Goal: Information Seeking & Learning: Compare options

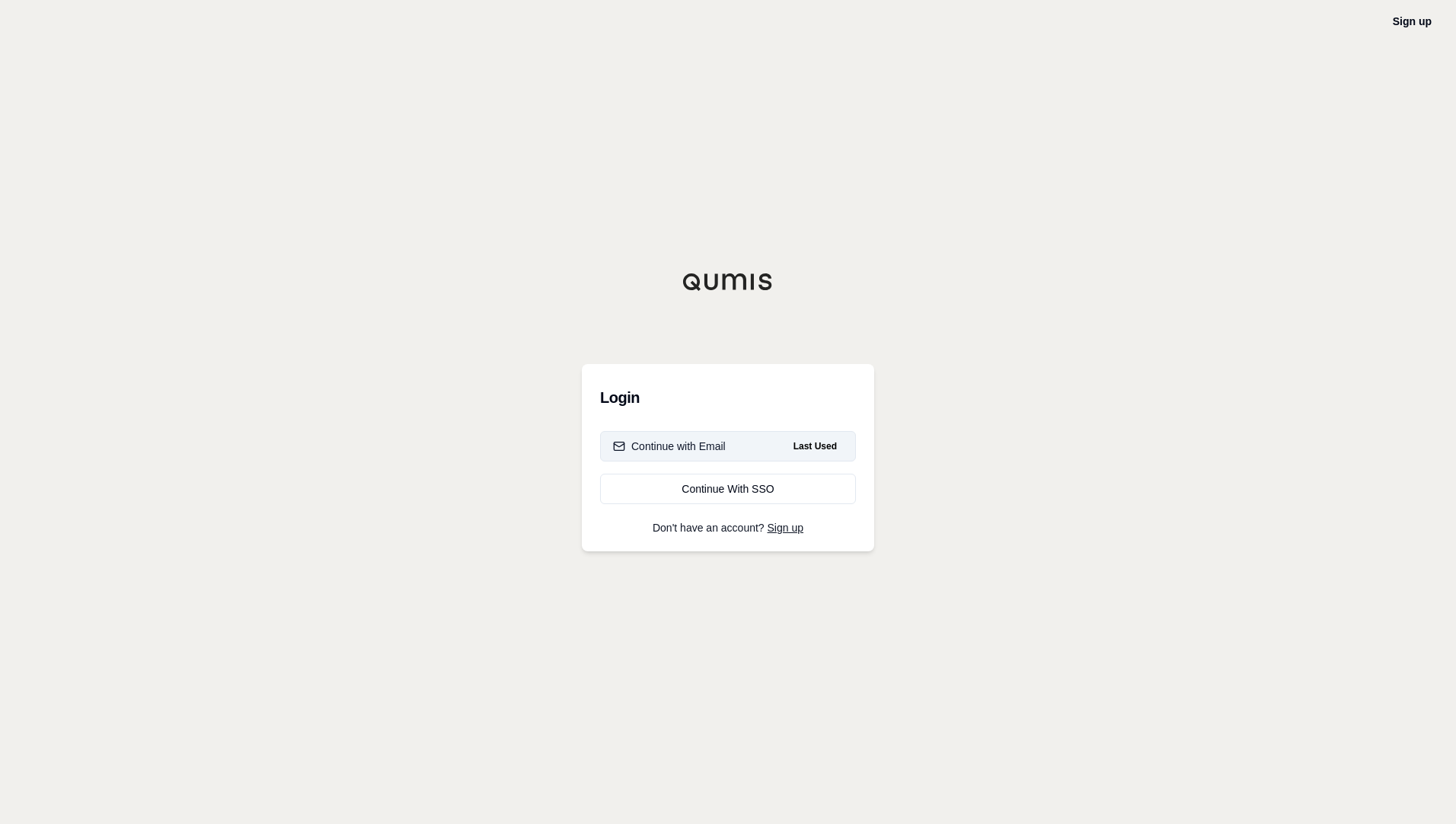
click at [688, 445] on div "Continue with Email" at bounding box center [669, 446] width 113 height 16
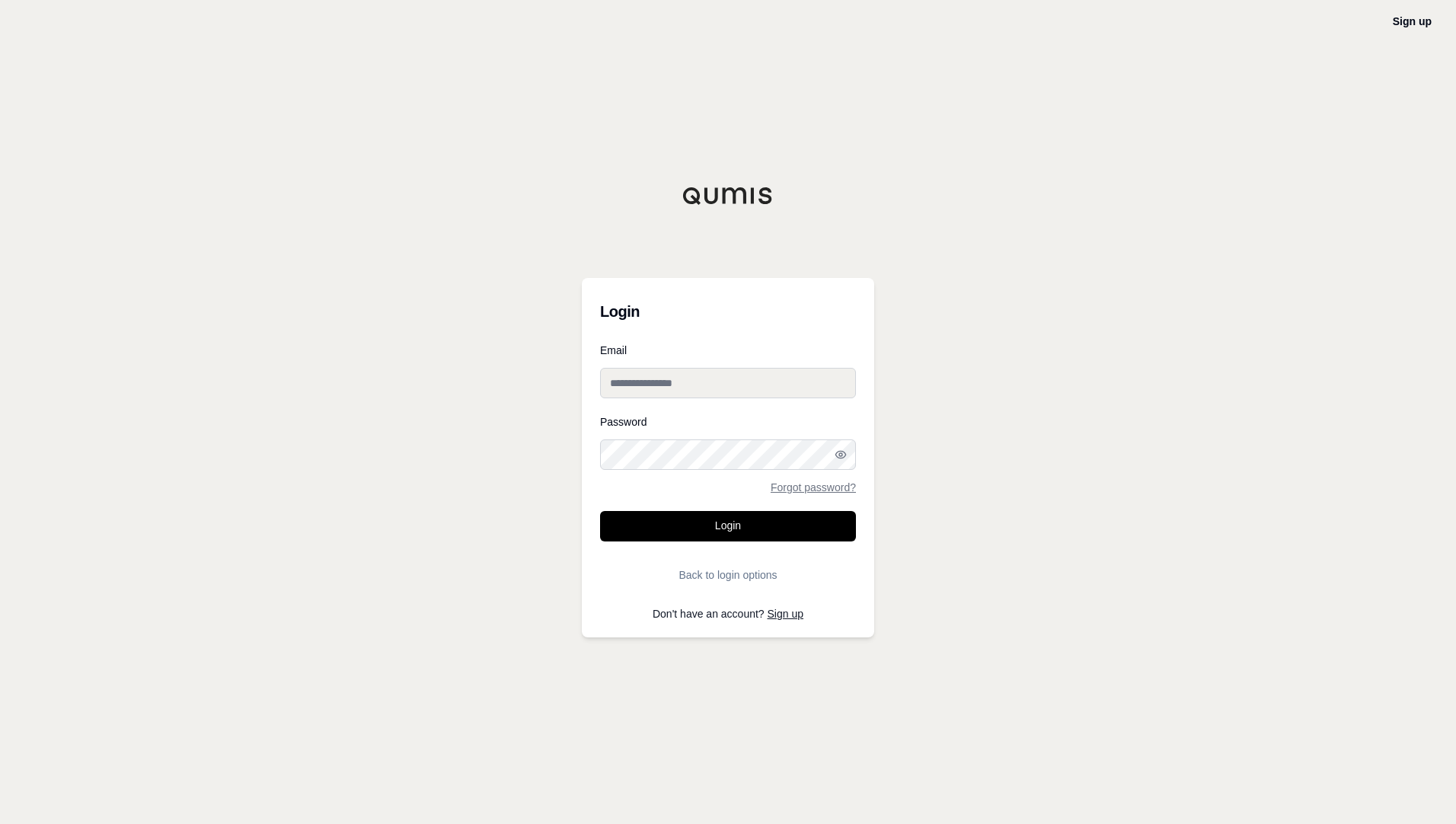
type input "**********"
click at [702, 538] on button "Login" at bounding box center [728, 526] width 256 height 30
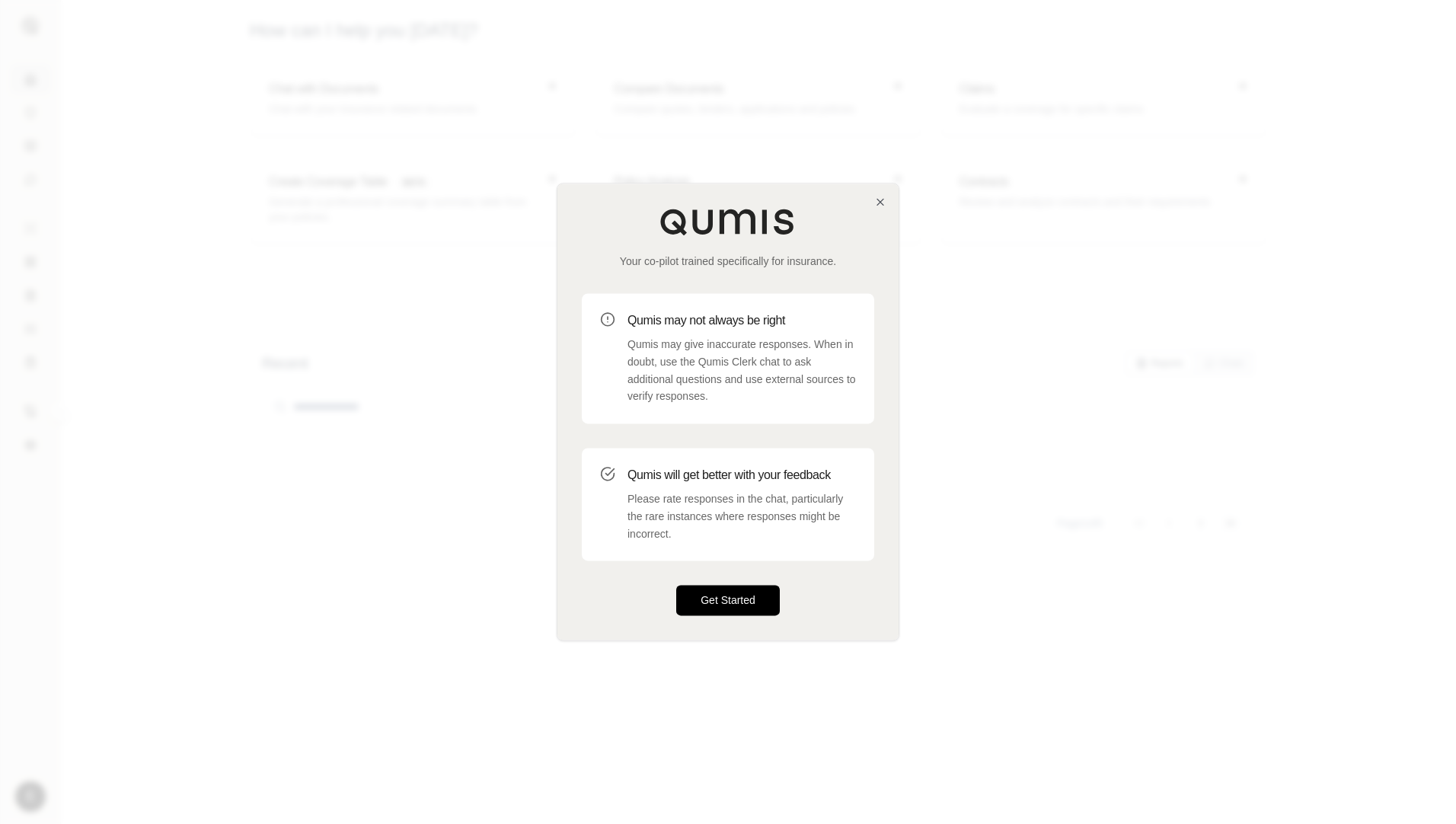
click at [709, 596] on button "Get Started" at bounding box center [727, 601] width 103 height 30
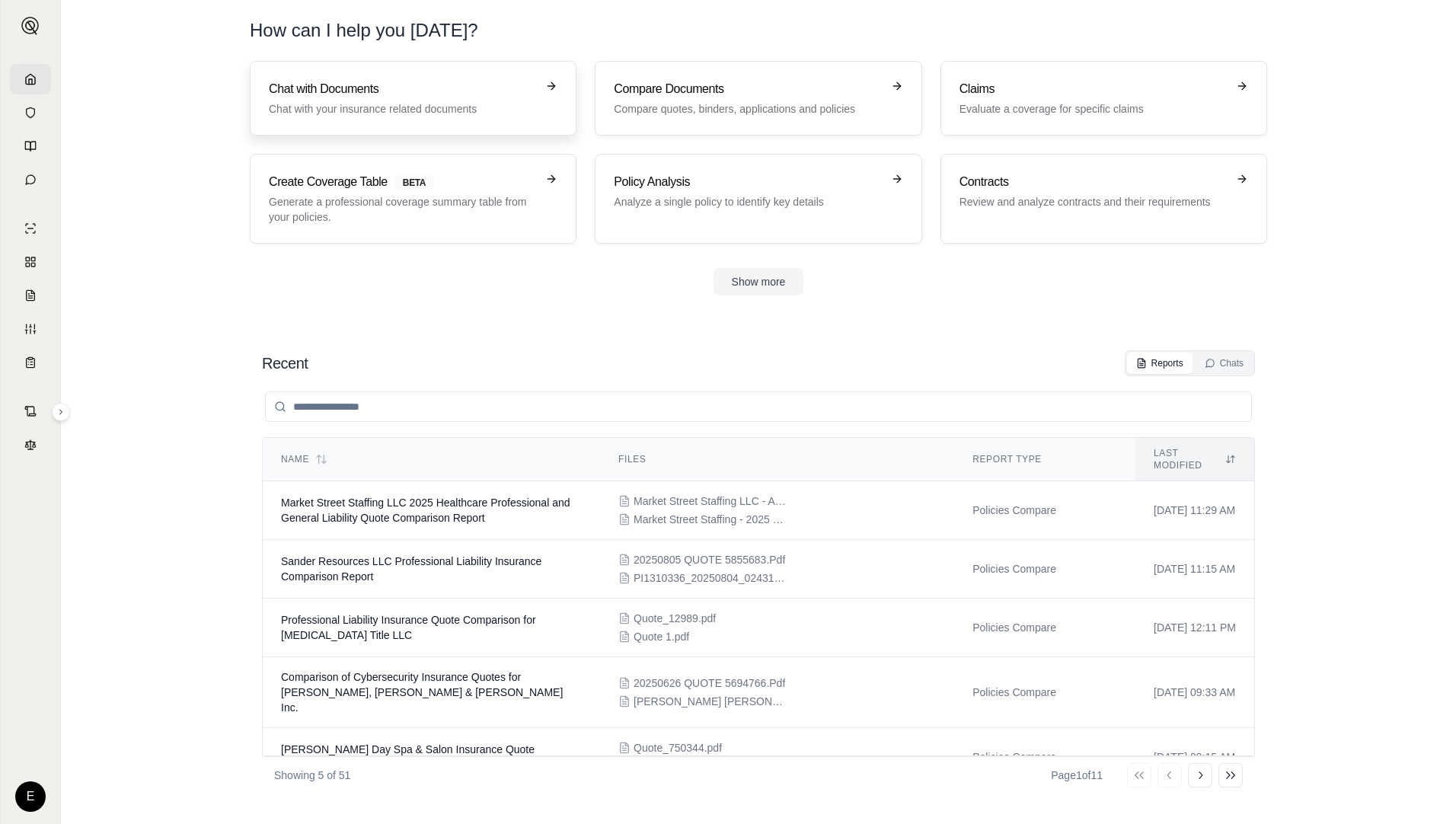
click at [406, 92] on h3 "Chat with Documents" at bounding box center [402, 89] width 267 height 19
click at [667, 103] on p "Compare quotes, binders, applications and policies" at bounding box center [747, 109] width 267 height 16
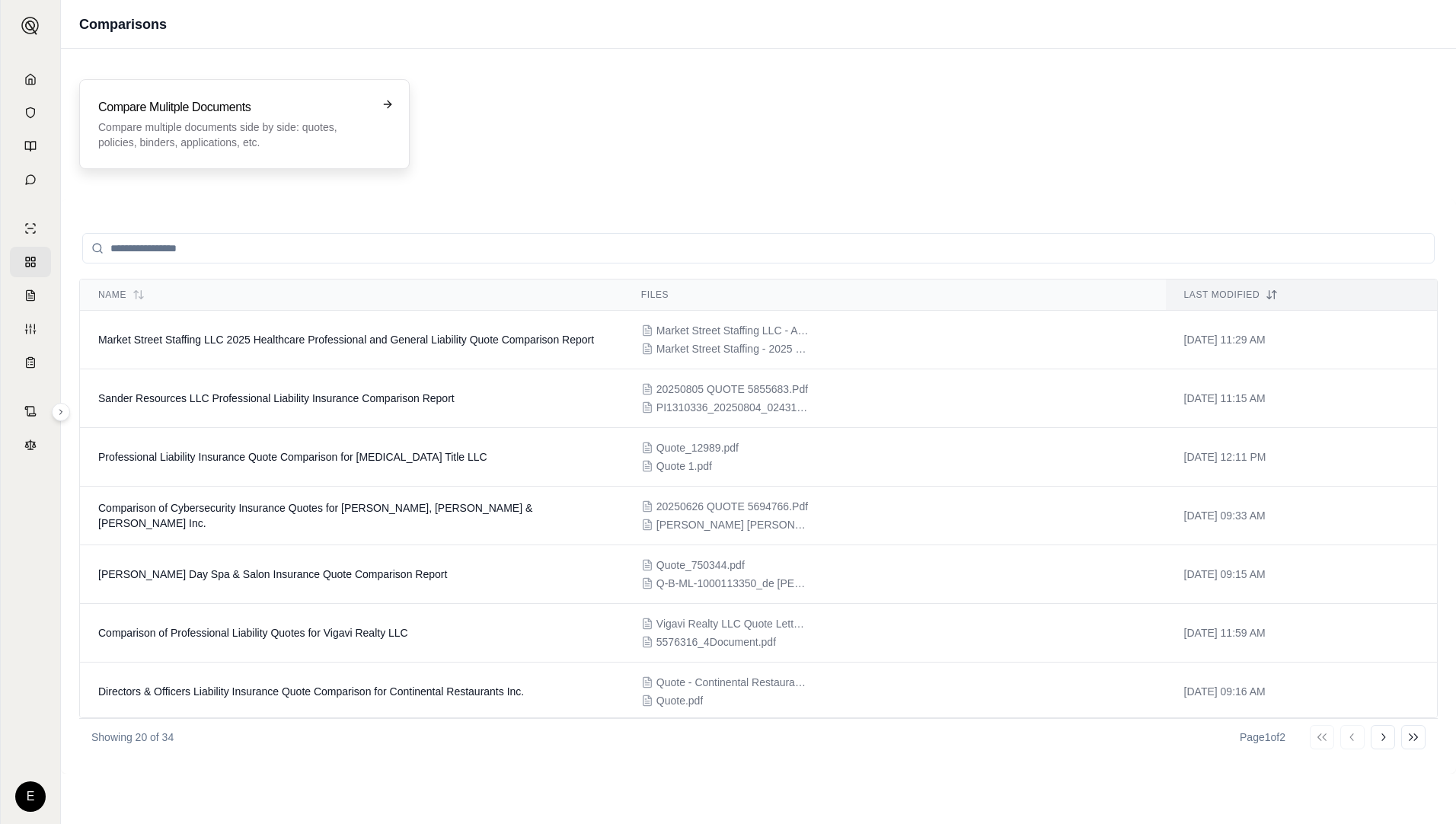
click at [329, 118] on div "Compare Mulitple Documents Compare multiple documents side by side: quotes, pol…" at bounding box center [234, 124] width 271 height 52
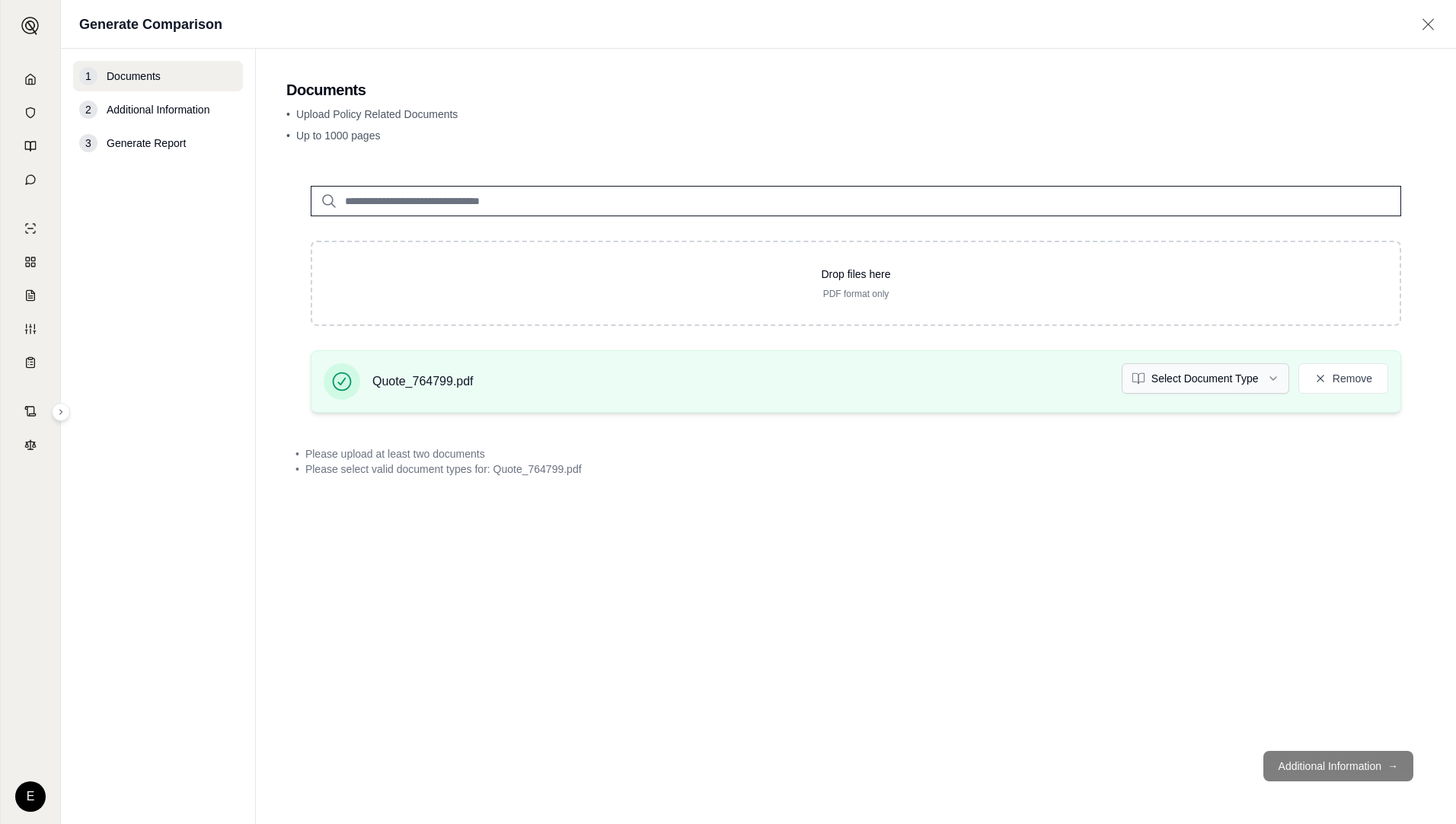
click at [1162, 376] on html "E Generate Comparison 1 Documents 2 Additional Information 3 Generate Report Do…" at bounding box center [728, 412] width 1456 height 824
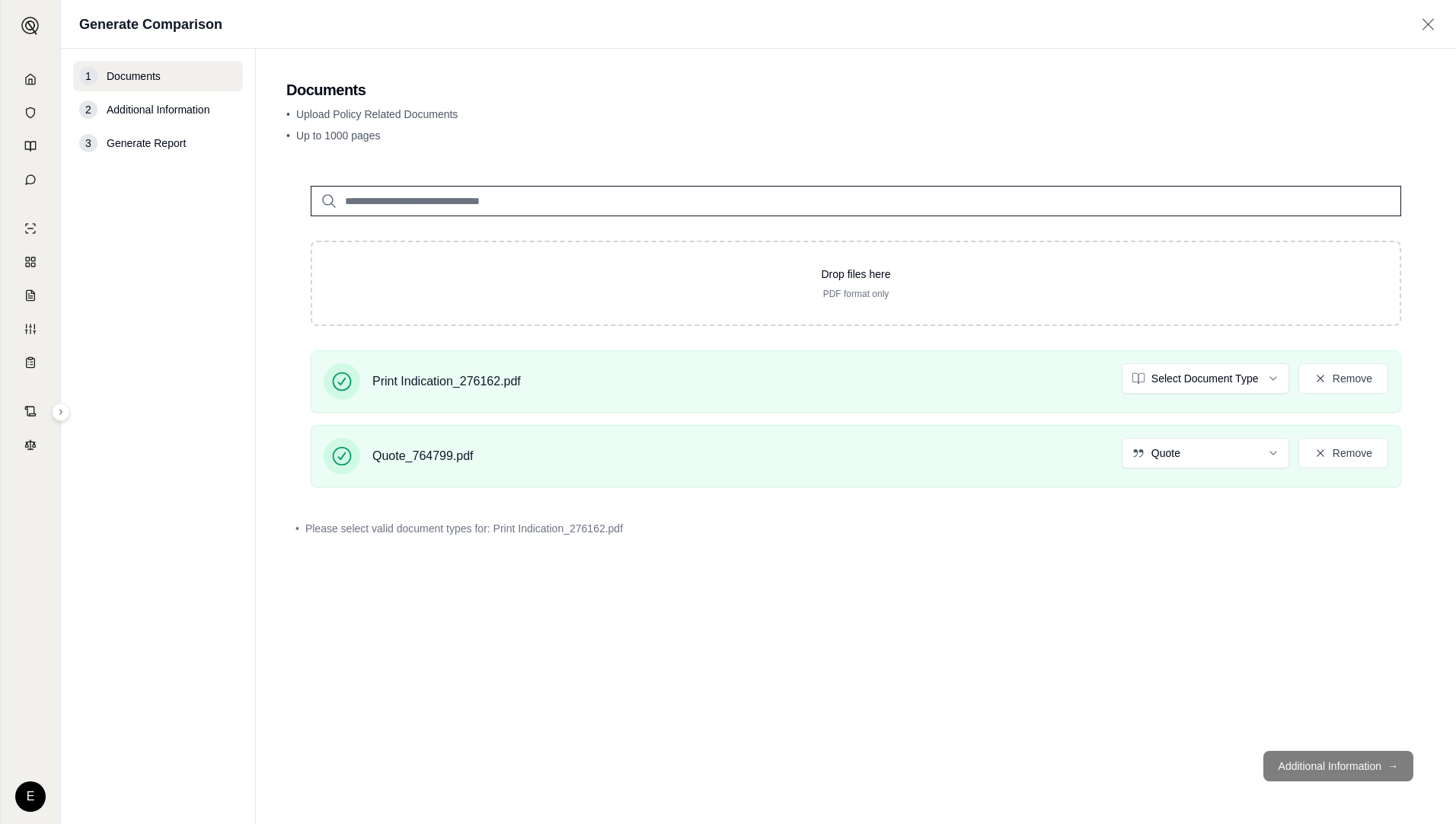
click at [1162, 376] on html "E Generate Comparison 1 Documents 2 Additional Information 3 Generate Report Do…" at bounding box center [728, 412] width 1456 height 824
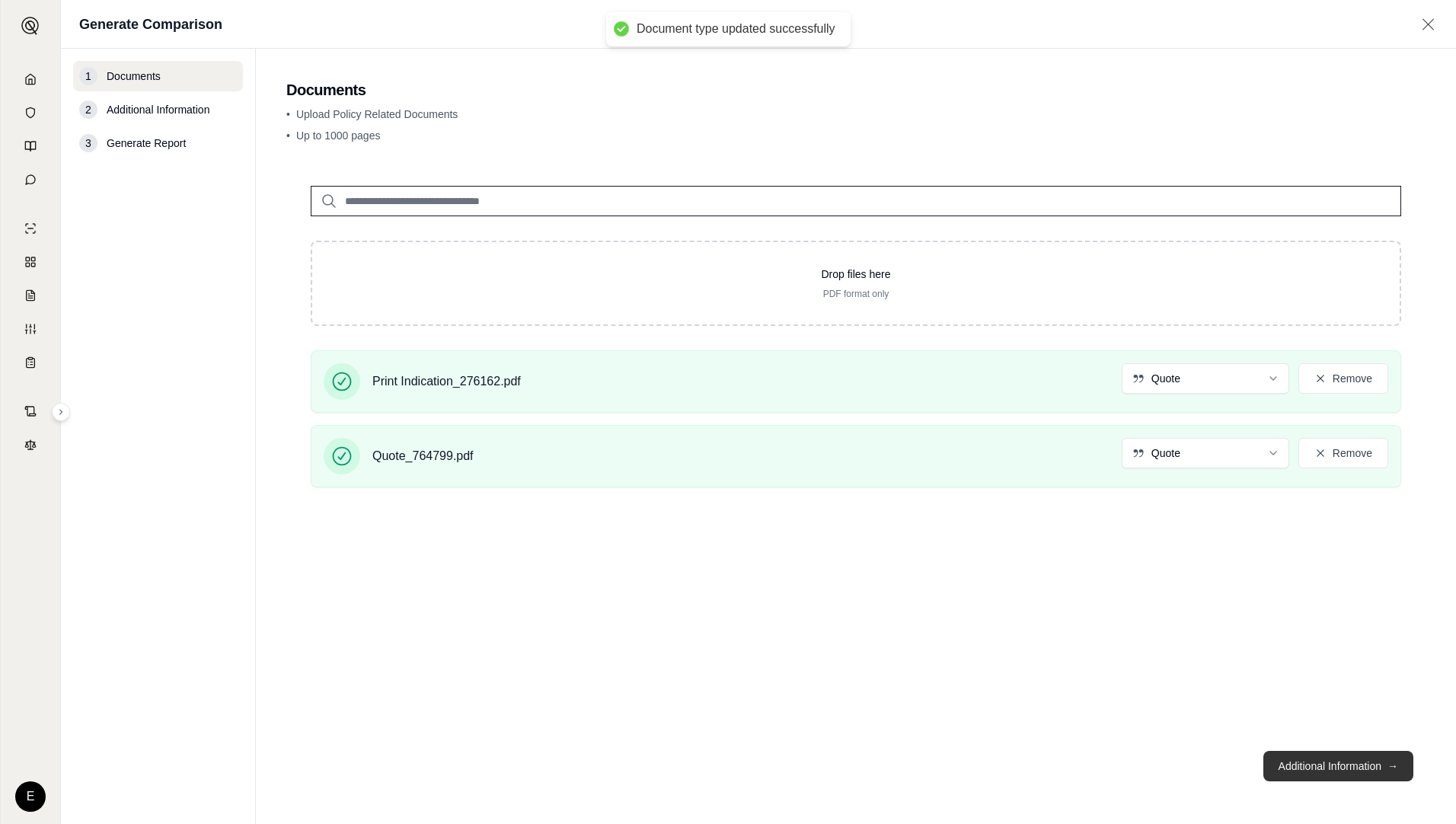
click at [1162, 767] on button "Additional Information →" at bounding box center [1338, 766] width 150 height 30
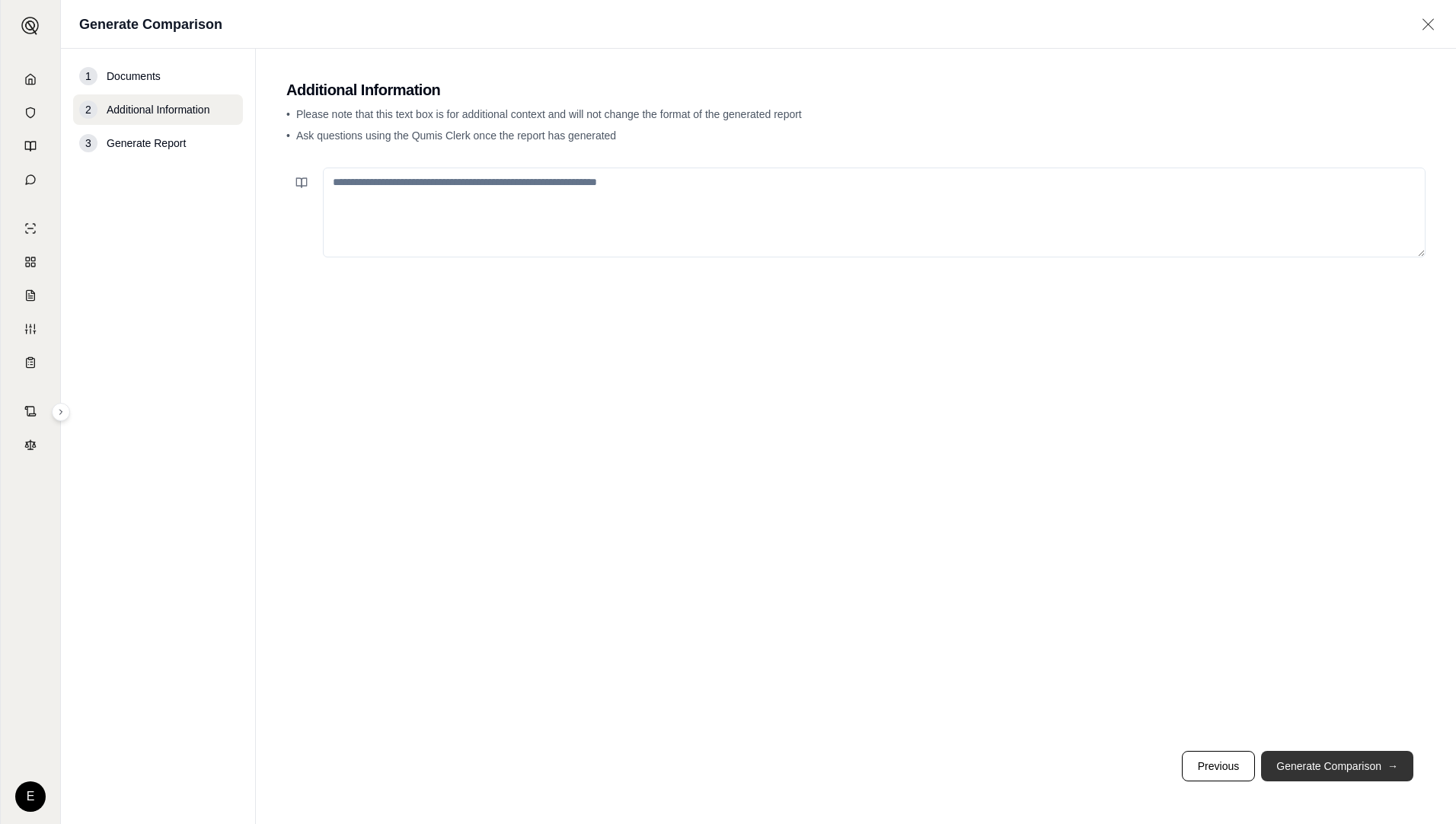
click at [1162, 769] on button "Generate Comparison →" at bounding box center [1337, 766] width 152 height 30
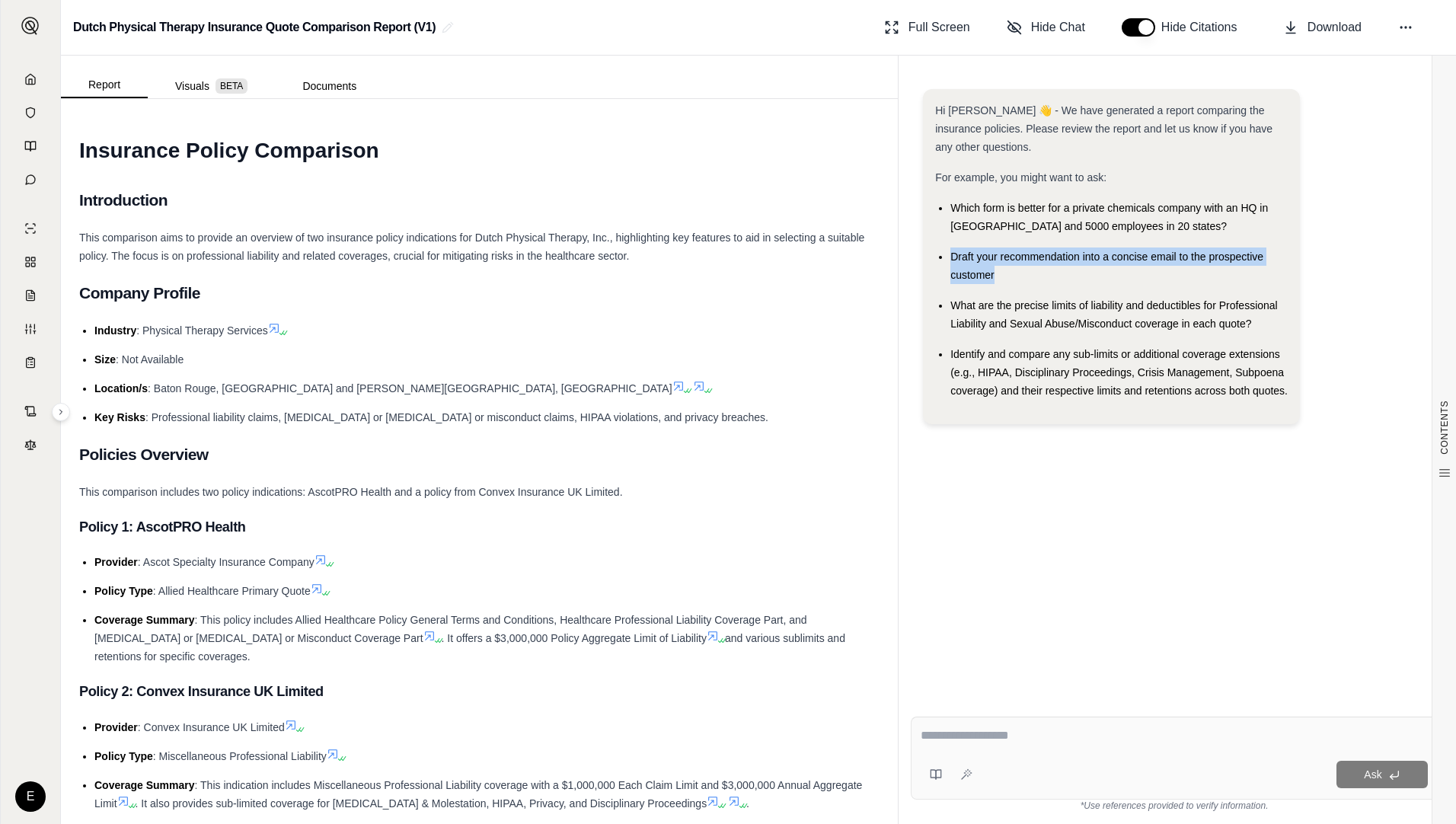
drag, startPoint x: 952, startPoint y: 254, endPoint x: 1021, endPoint y: 279, distance: 73.4
click at [1021, 279] on div "Draft your recommendation into a concise email to the prospective customer" at bounding box center [1119, 265] width 338 height 36
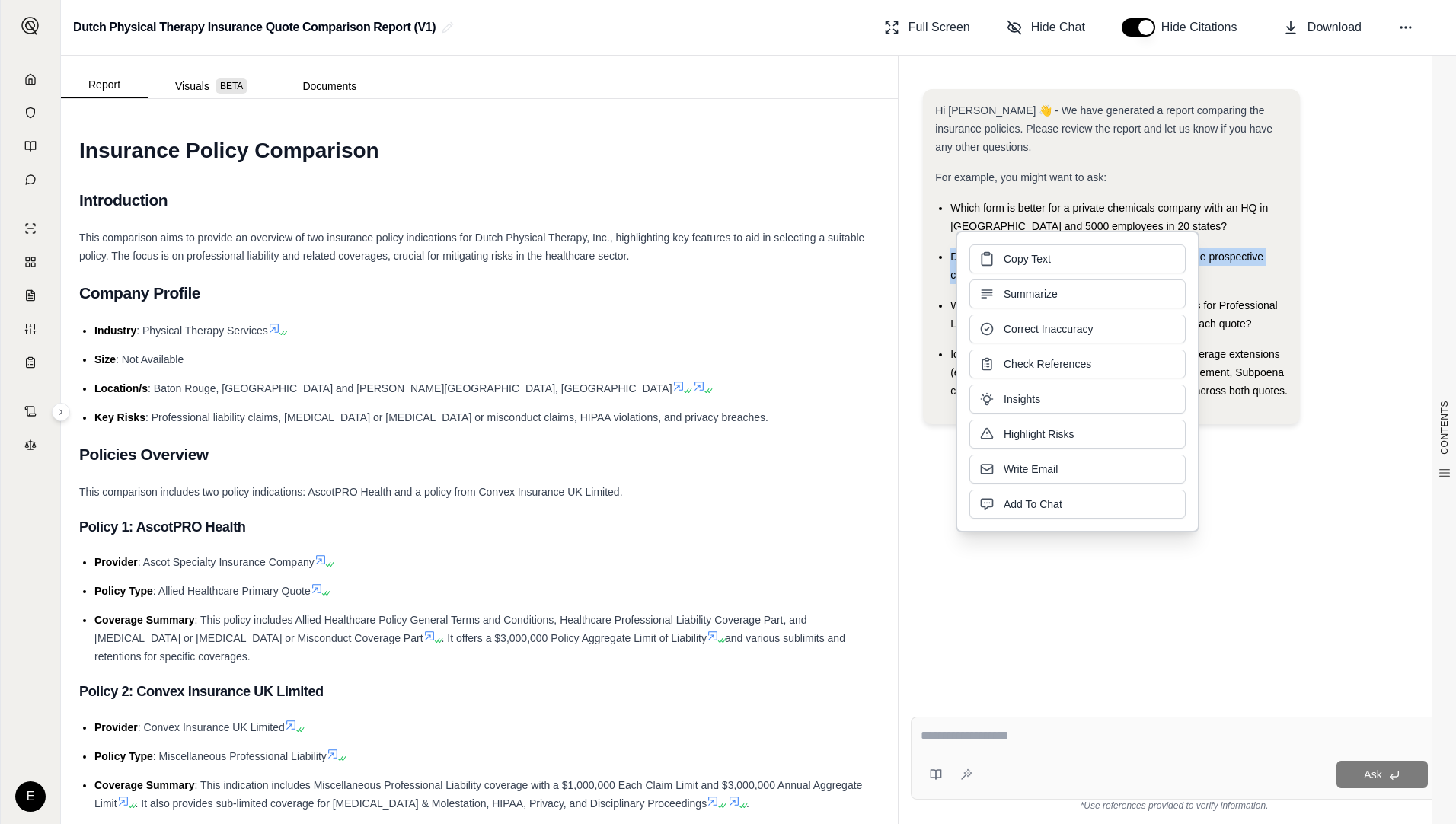
drag, startPoint x: 1021, startPoint y: 279, endPoint x: 1014, endPoint y: 258, distance: 22.1
click at [1014, 258] on span "Copy Text" at bounding box center [1027, 259] width 47 height 16
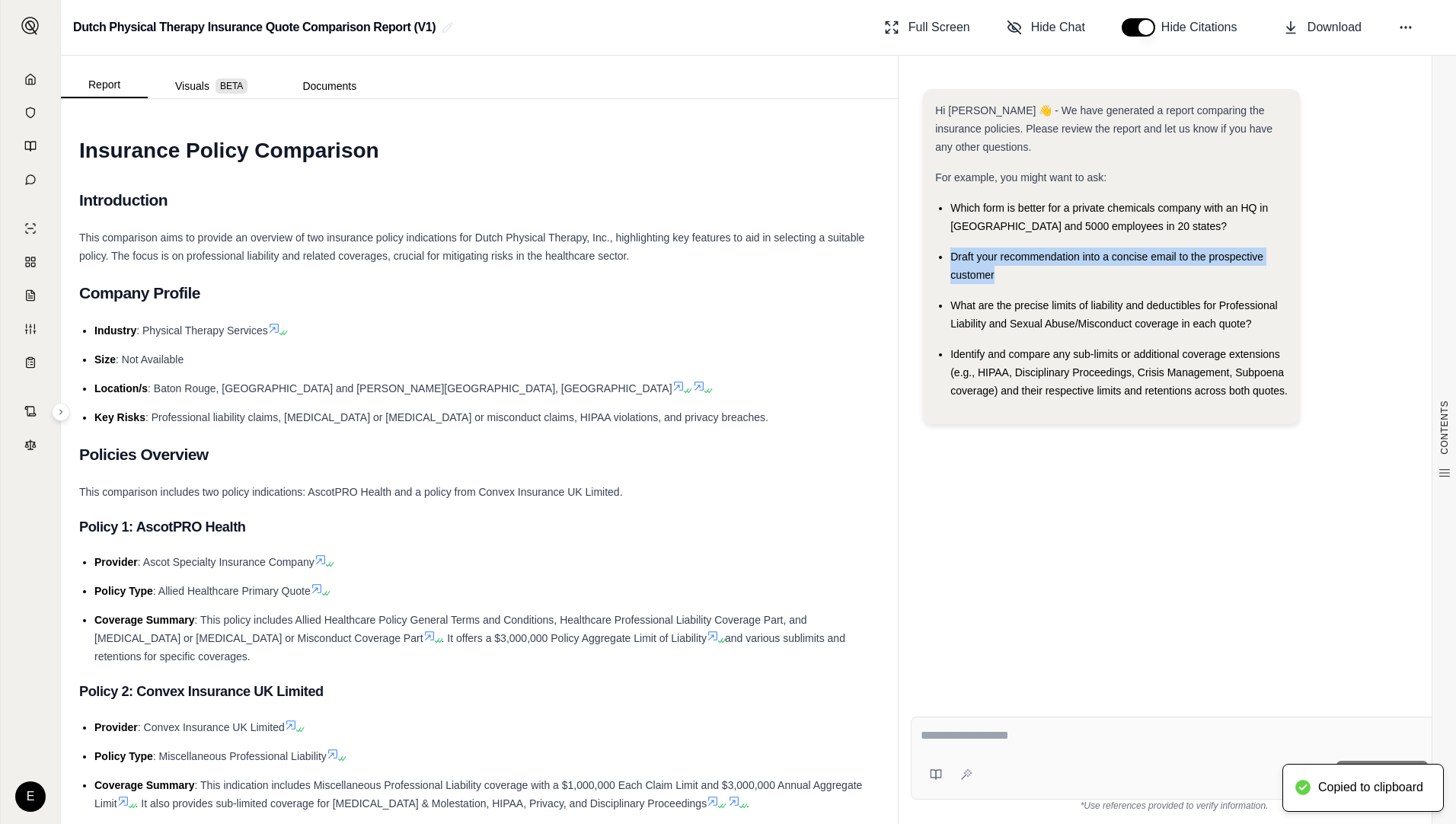
click at [1031, 760] on div "Ask" at bounding box center [1203, 774] width 449 height 27
click at [1014, 734] on textarea at bounding box center [1174, 736] width 508 height 19
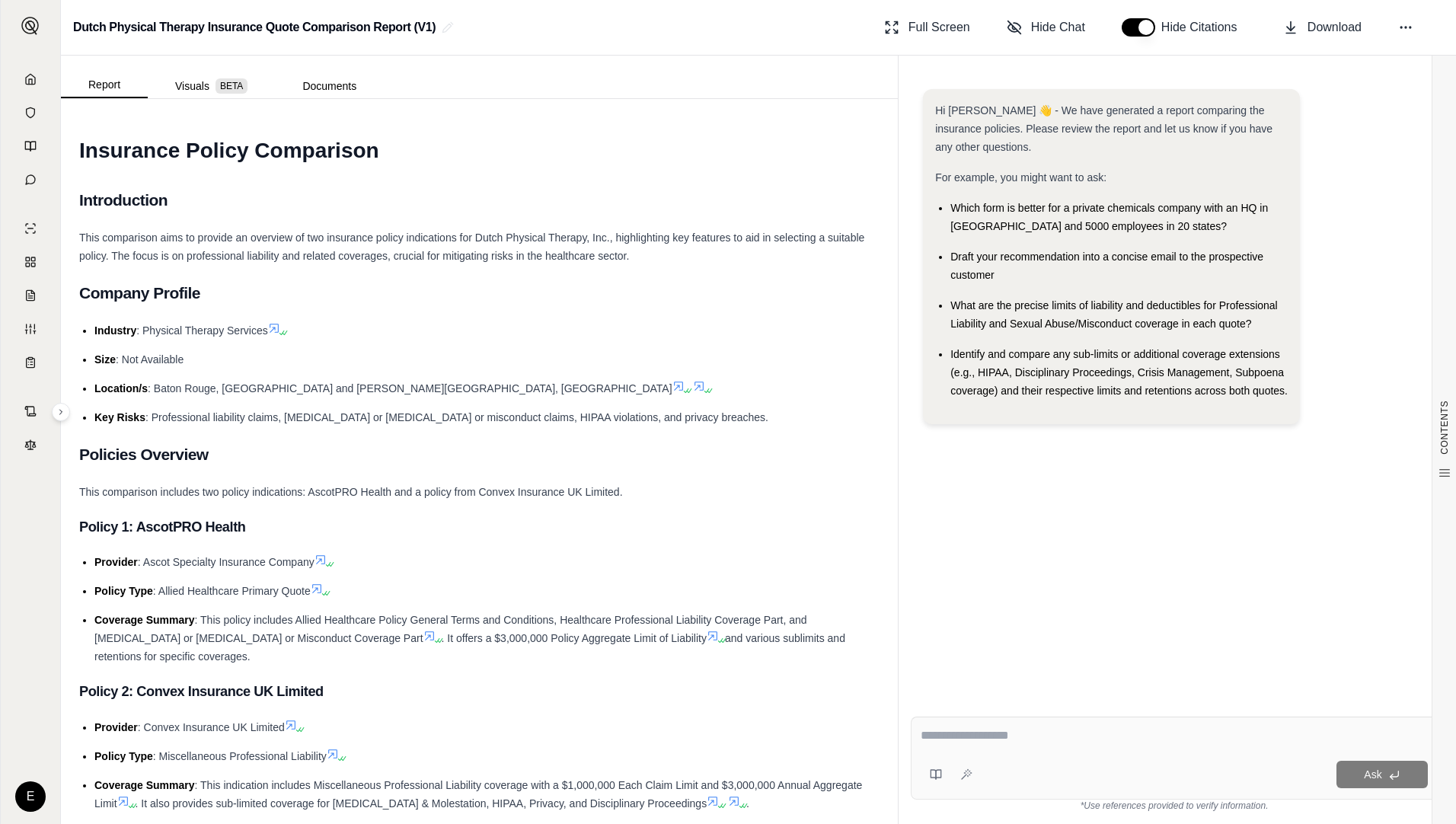
paste textarea "**********"
type textarea "**********"
click at [1162, 772] on span "Ask" at bounding box center [1373, 774] width 18 height 12
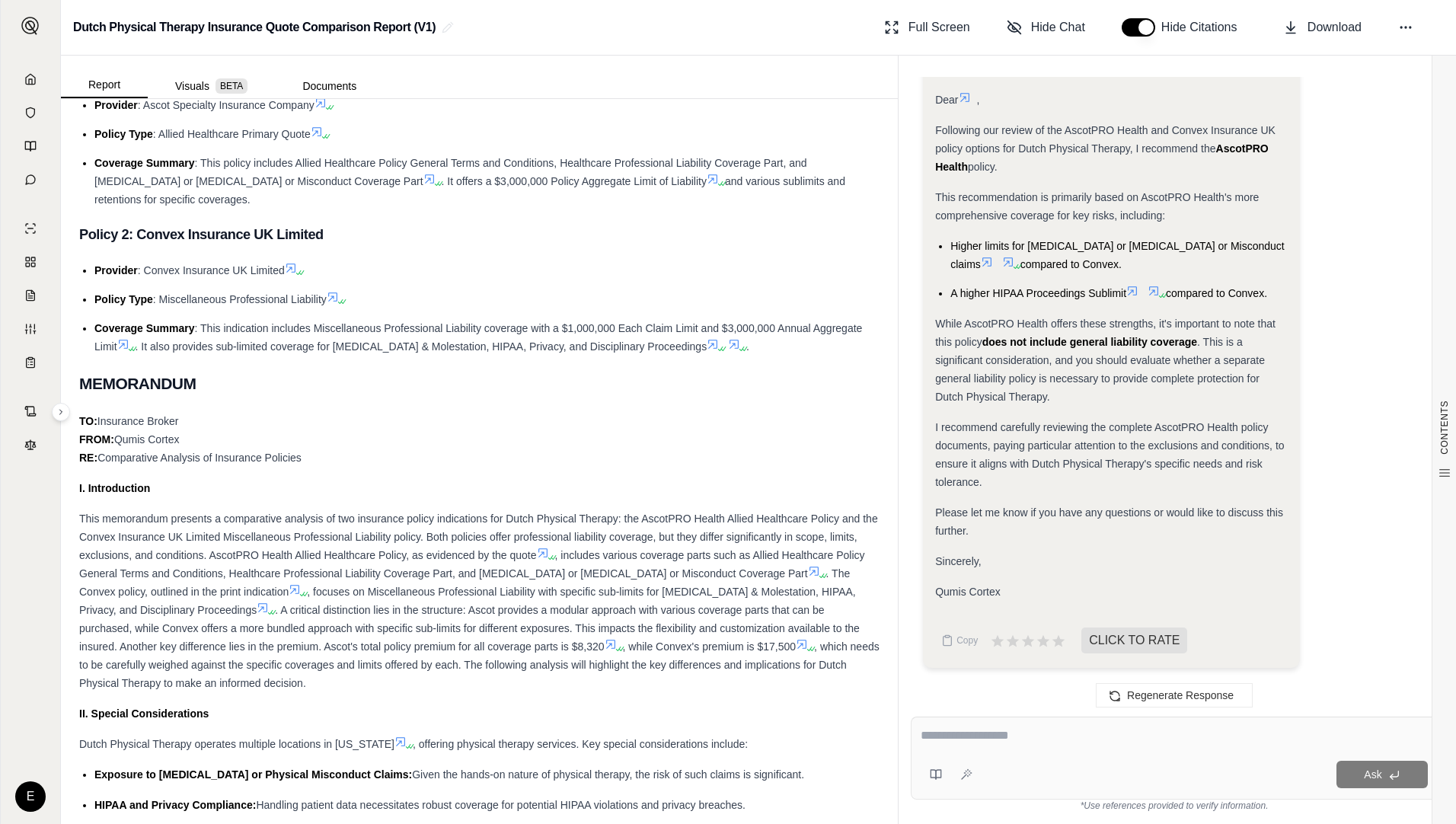
scroll to position [609, 0]
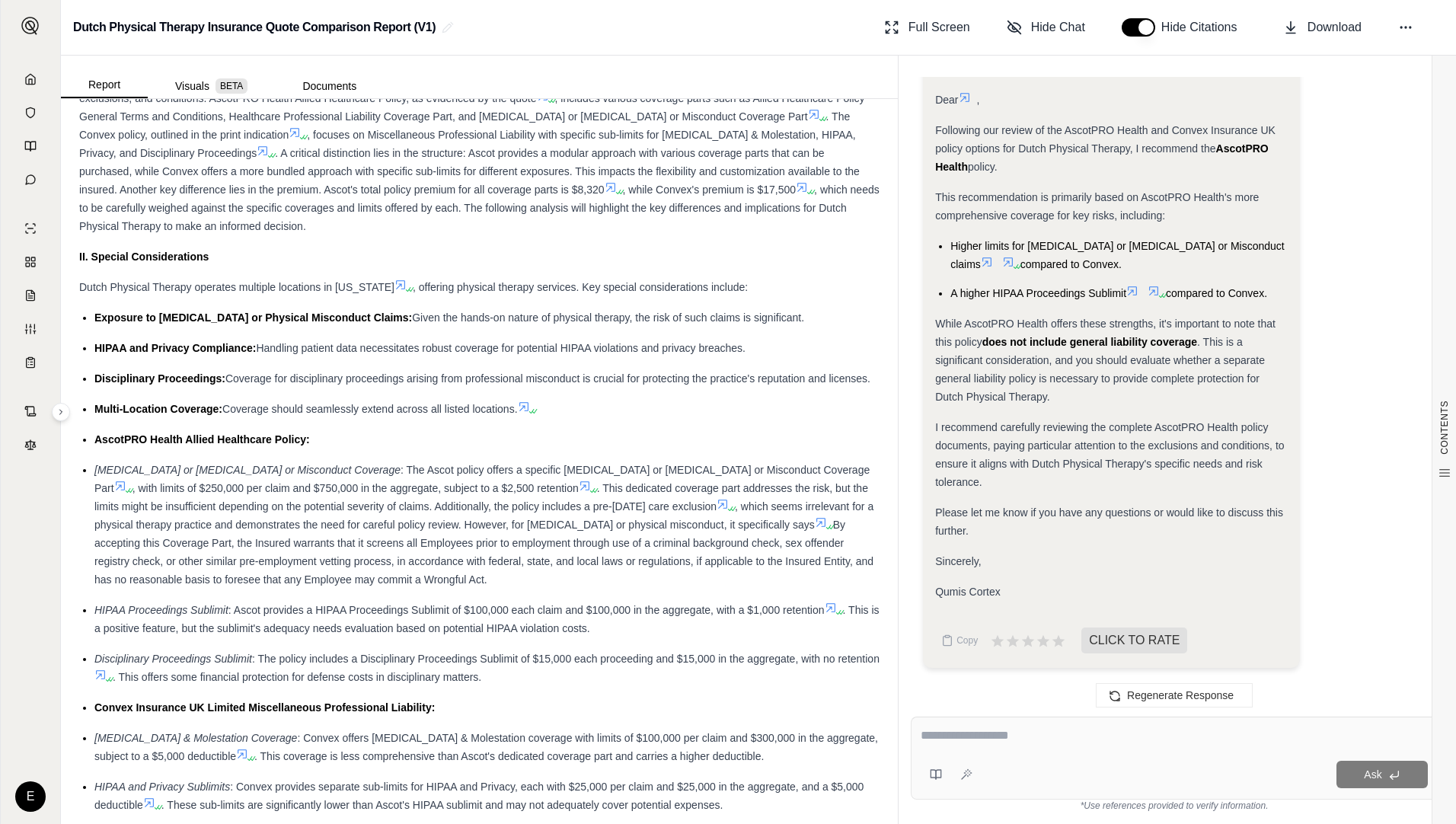
scroll to position [990, 0]
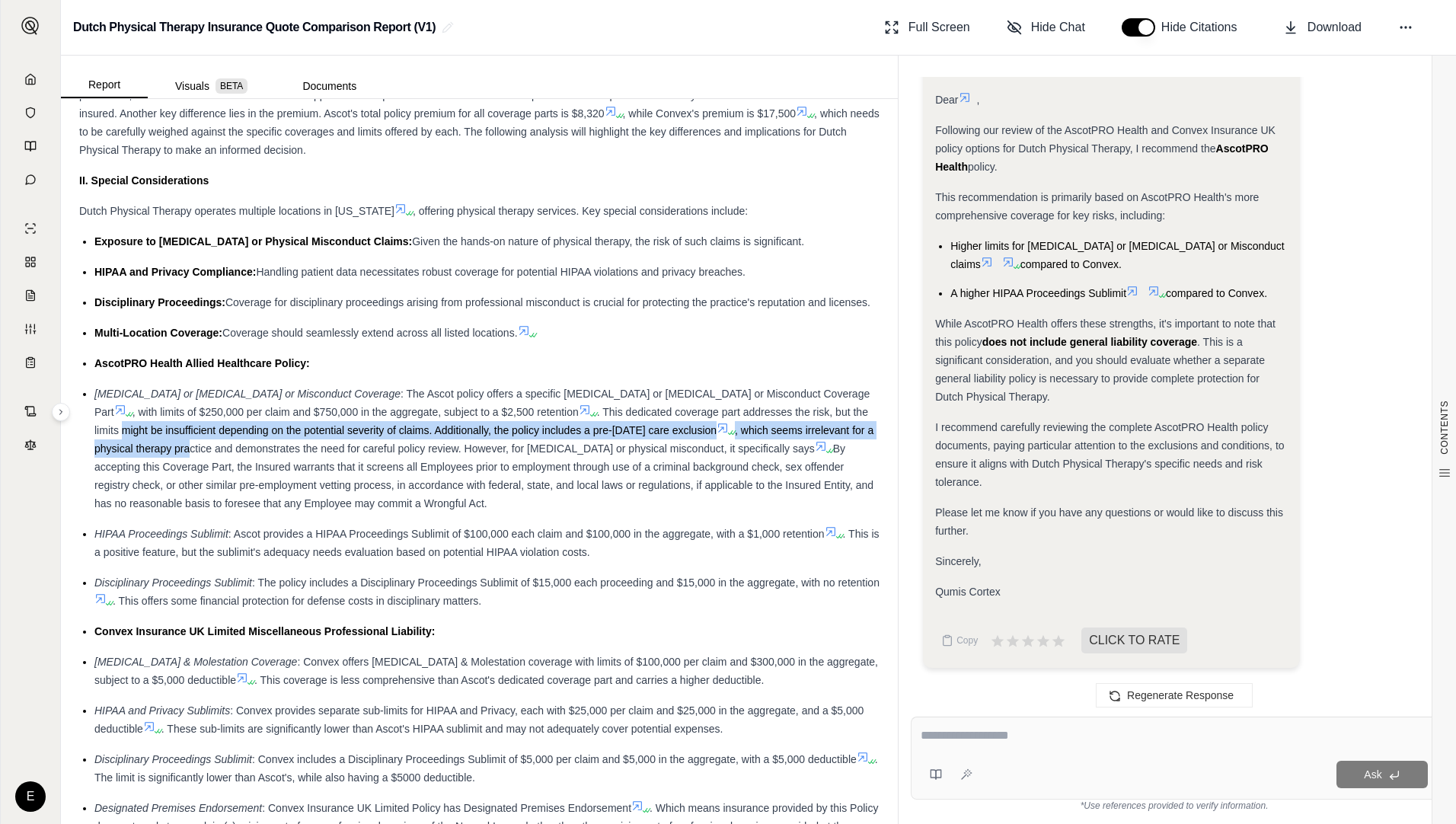
drag, startPoint x: 98, startPoint y: 456, endPoint x: 192, endPoint y: 462, distance: 94.2
click at [192, 462] on div "[MEDICAL_DATA] or [MEDICAL_DATA] or Misconduct Coverage : The Ascot policy offe…" at bounding box center [487, 448] width 785 height 128
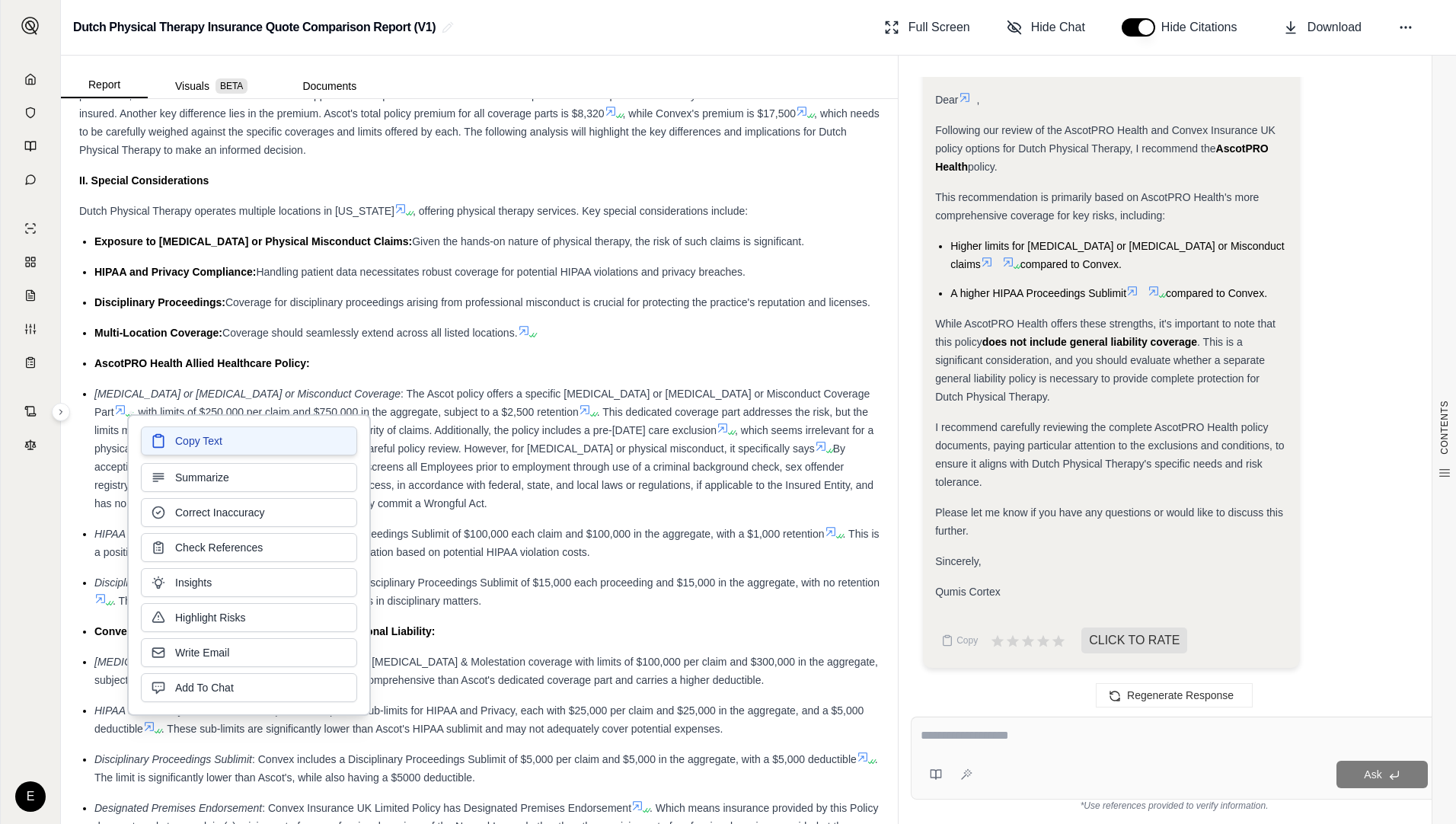
drag, startPoint x: 192, startPoint y: 462, endPoint x: 240, endPoint y: 443, distance: 51.6
click at [197, 461] on div "Copy Text Summarize Correct Inaccuracy Check References Insights Highlight Risk…" at bounding box center [249, 565] width 217 height 274
click at [456, 408] on span ": The Ascot policy offers a specific [MEDICAL_DATA] or [MEDICAL_DATA] or Miscon…" at bounding box center [482, 403] width 775 height 30
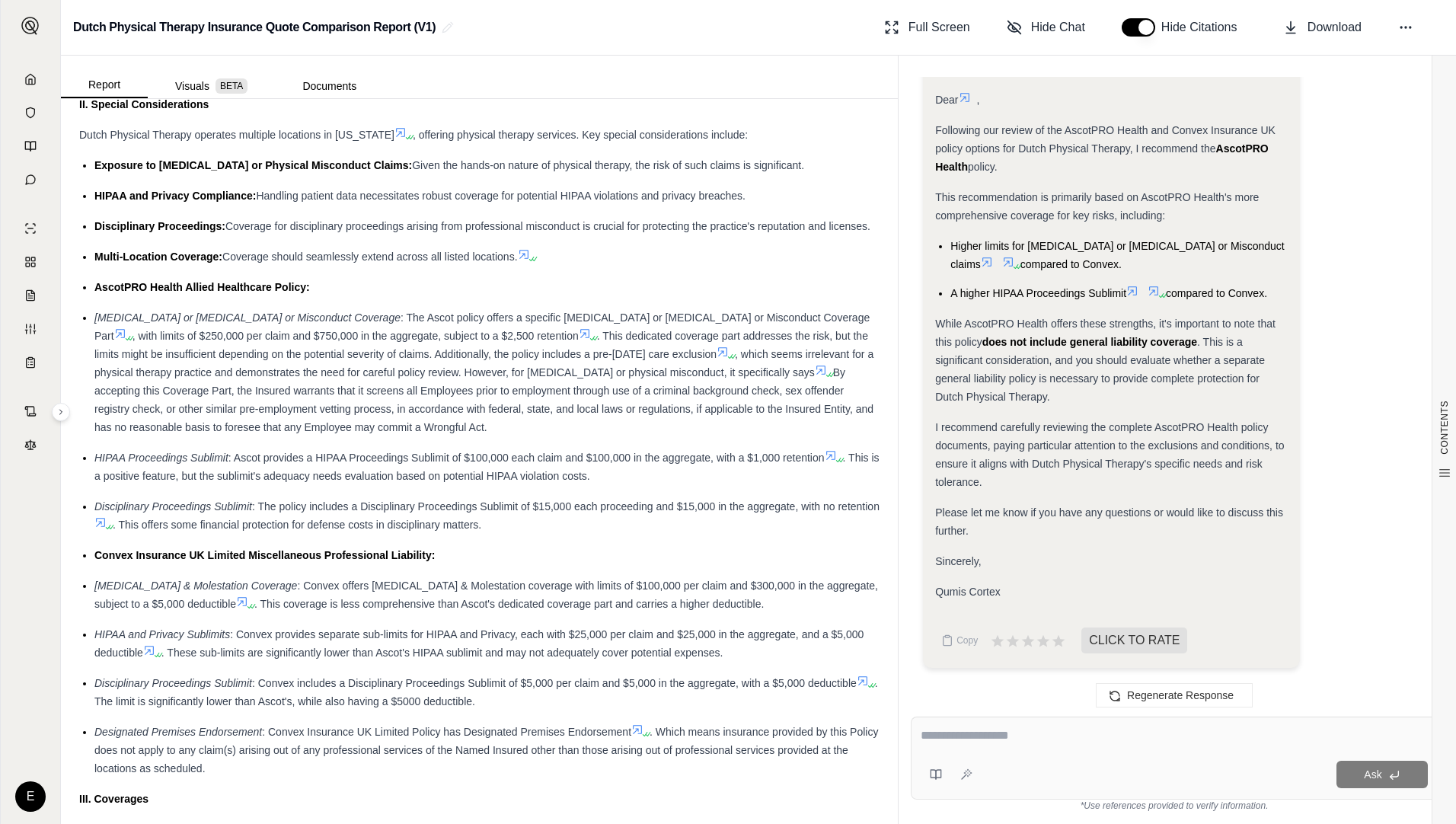
scroll to position [1142, 0]
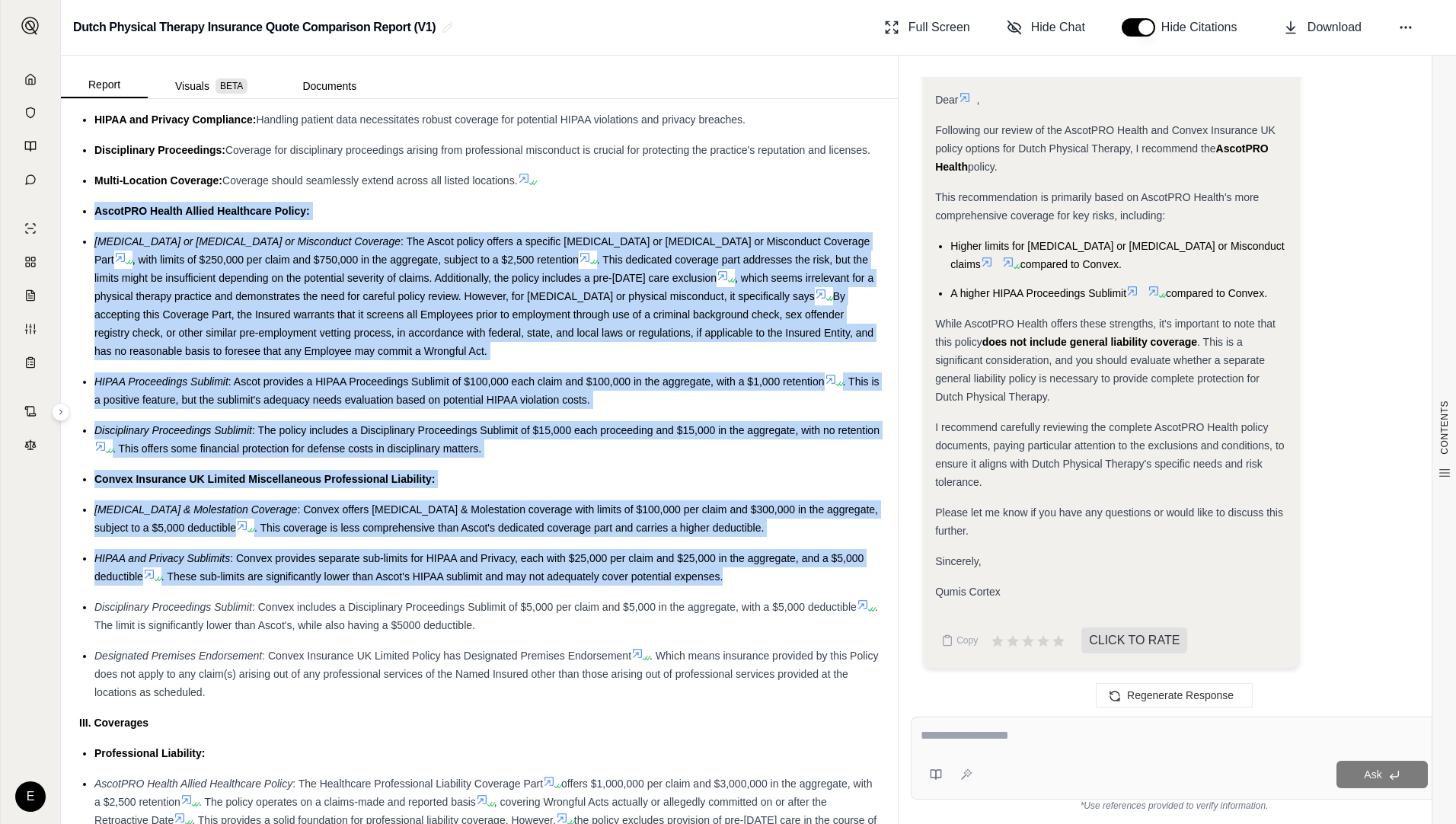
drag, startPoint x: 96, startPoint y: 227, endPoint x: 738, endPoint y: 600, distance: 742.5
click at [738, 600] on ul "Exposure to [MEDICAL_DATA] or Physical Misconduct Claims: Given the hands-on na…" at bounding box center [479, 390] width 800 height 621
drag, startPoint x: 738, startPoint y: 600, endPoint x: 599, endPoint y: 535, distance: 153.4
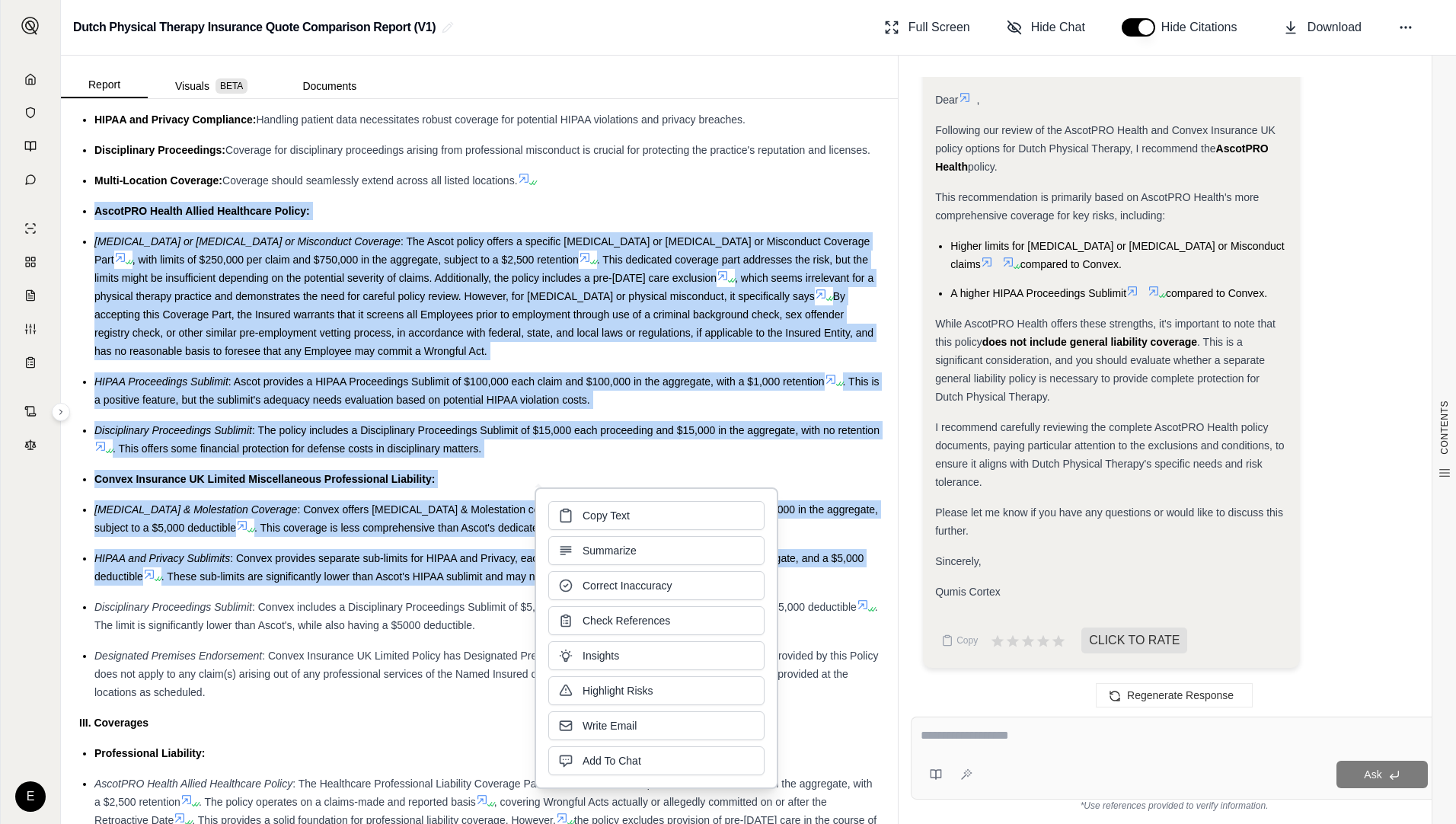
drag, startPoint x: 599, startPoint y: 535, endPoint x: 584, endPoint y: 516, distance: 24.2
click at [584, 516] on span "Copy Text" at bounding box center [606, 516] width 47 height 16
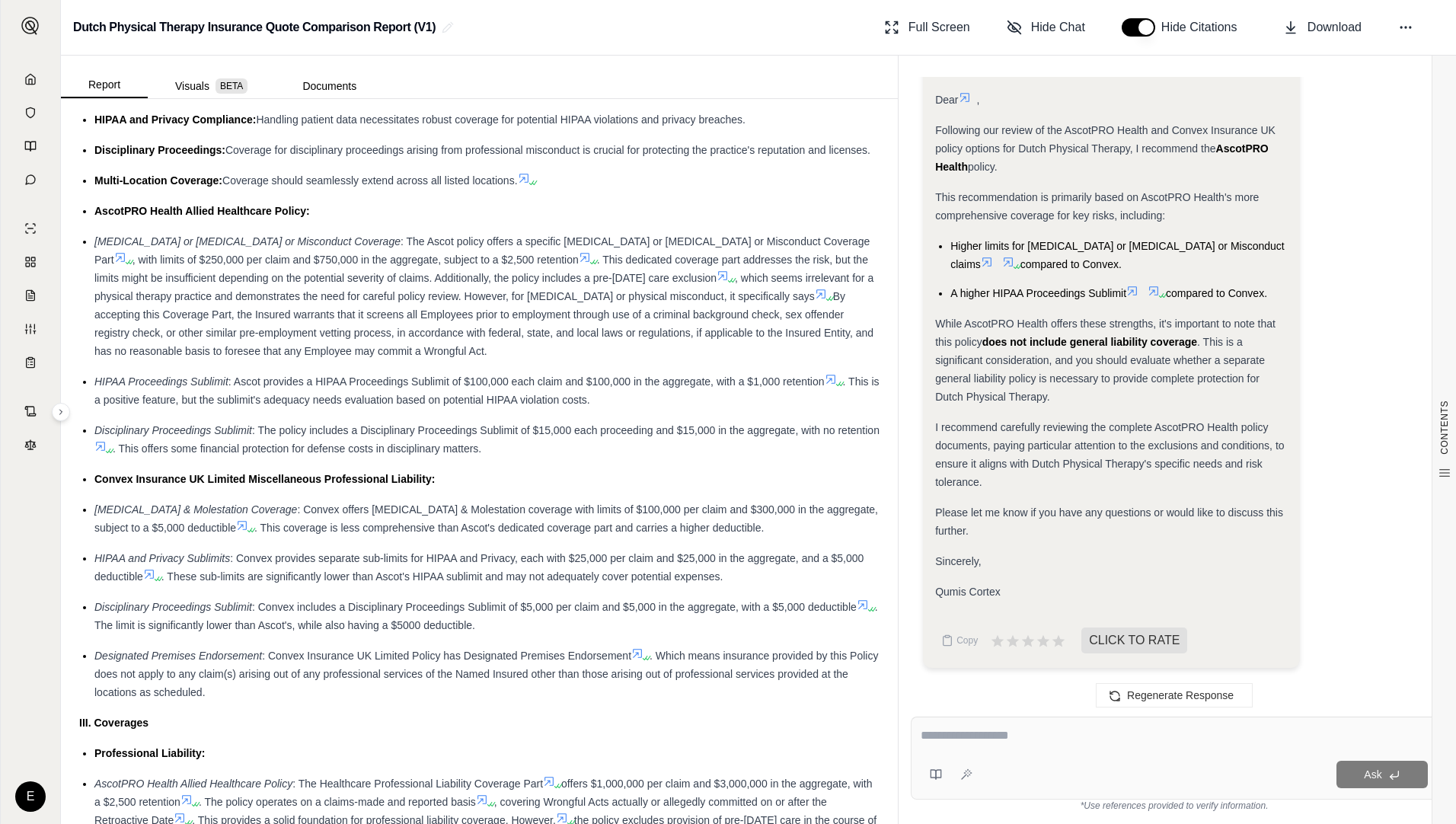
click at [406, 663] on ul "Exposure to [MEDICAL_DATA] or Physical Misconduct Claims: Given the hands-on na…" at bounding box center [479, 390] width 800 height 621
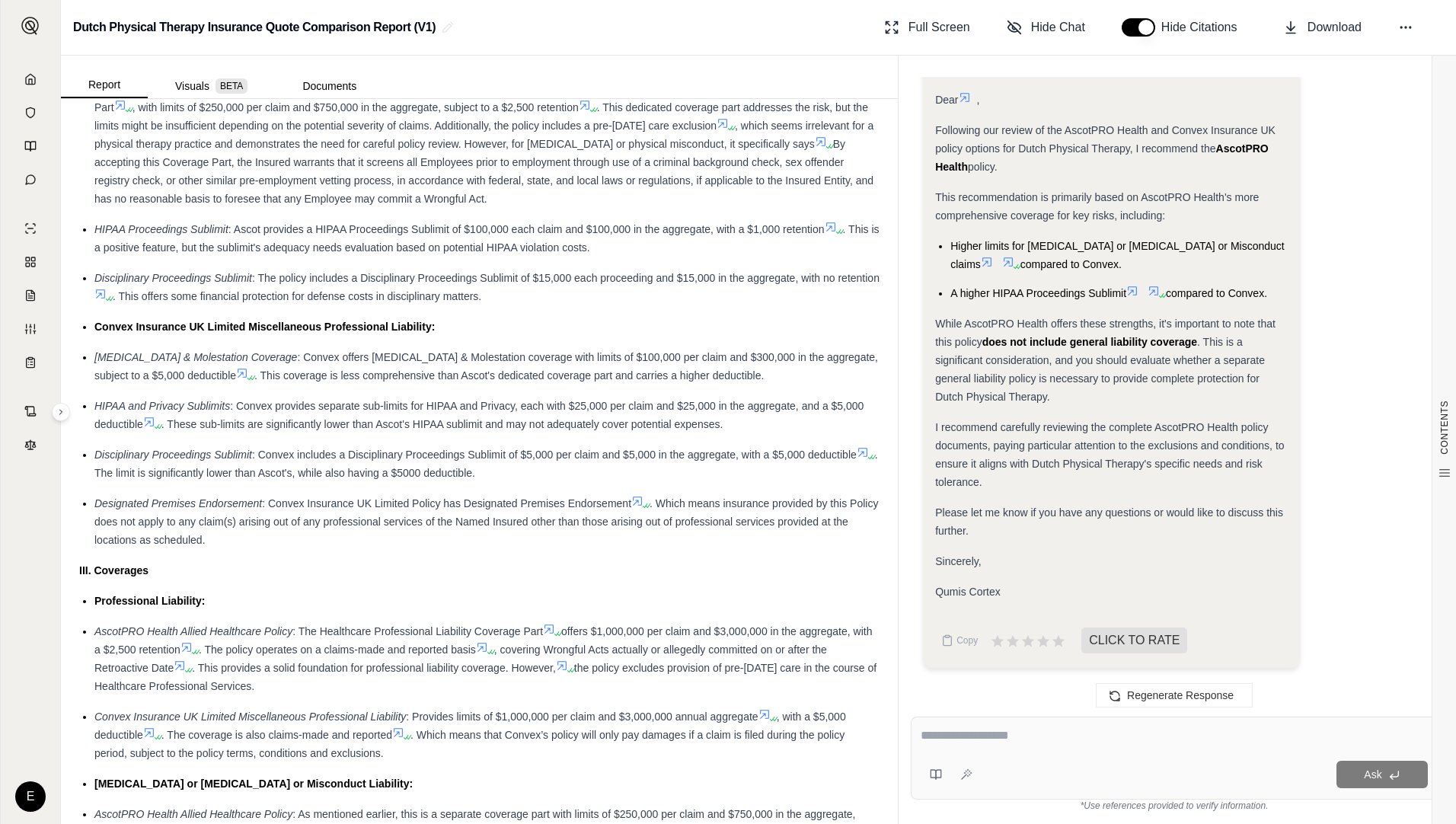
scroll to position [1370, 0]
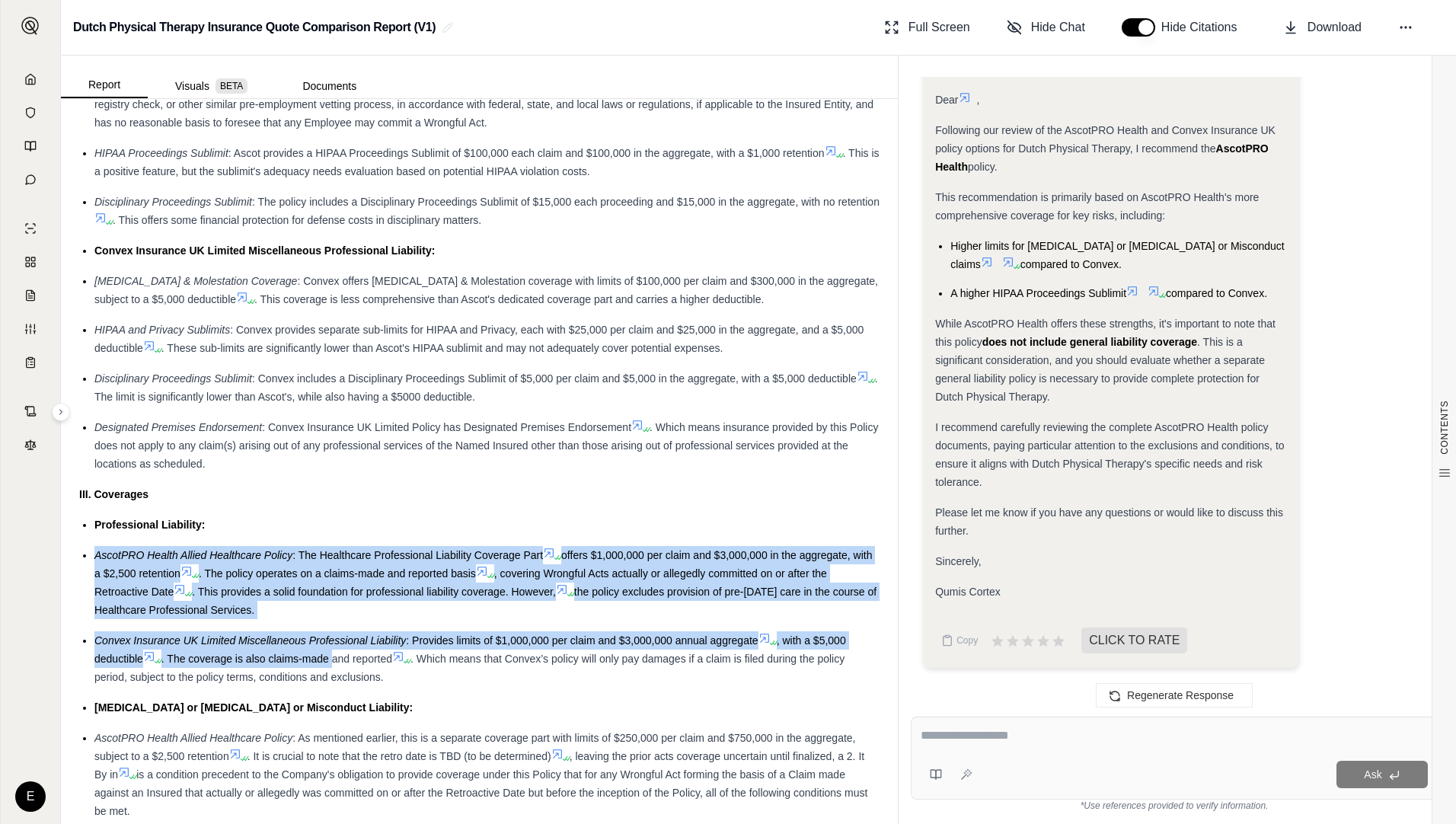
drag, startPoint x: 95, startPoint y: 579, endPoint x: 334, endPoint y: 673, distance: 256.8
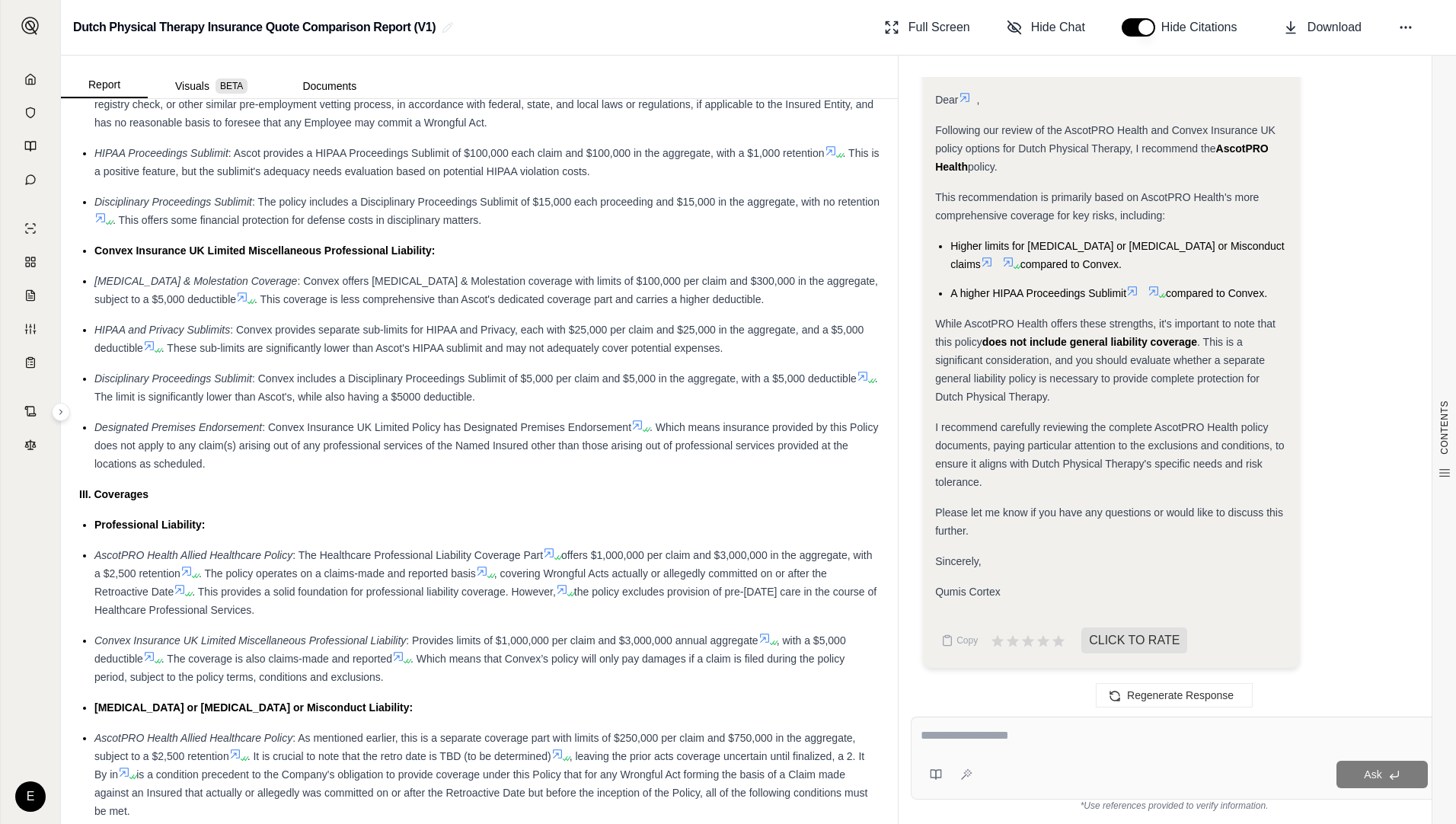
drag, startPoint x: 334, startPoint y: 673, endPoint x: 477, endPoint y: 716, distance: 149.3
click at [477, 716] on div "[MEDICAL_DATA] or [MEDICAL_DATA] or Misconduct Liability:" at bounding box center [487, 708] width 785 height 19
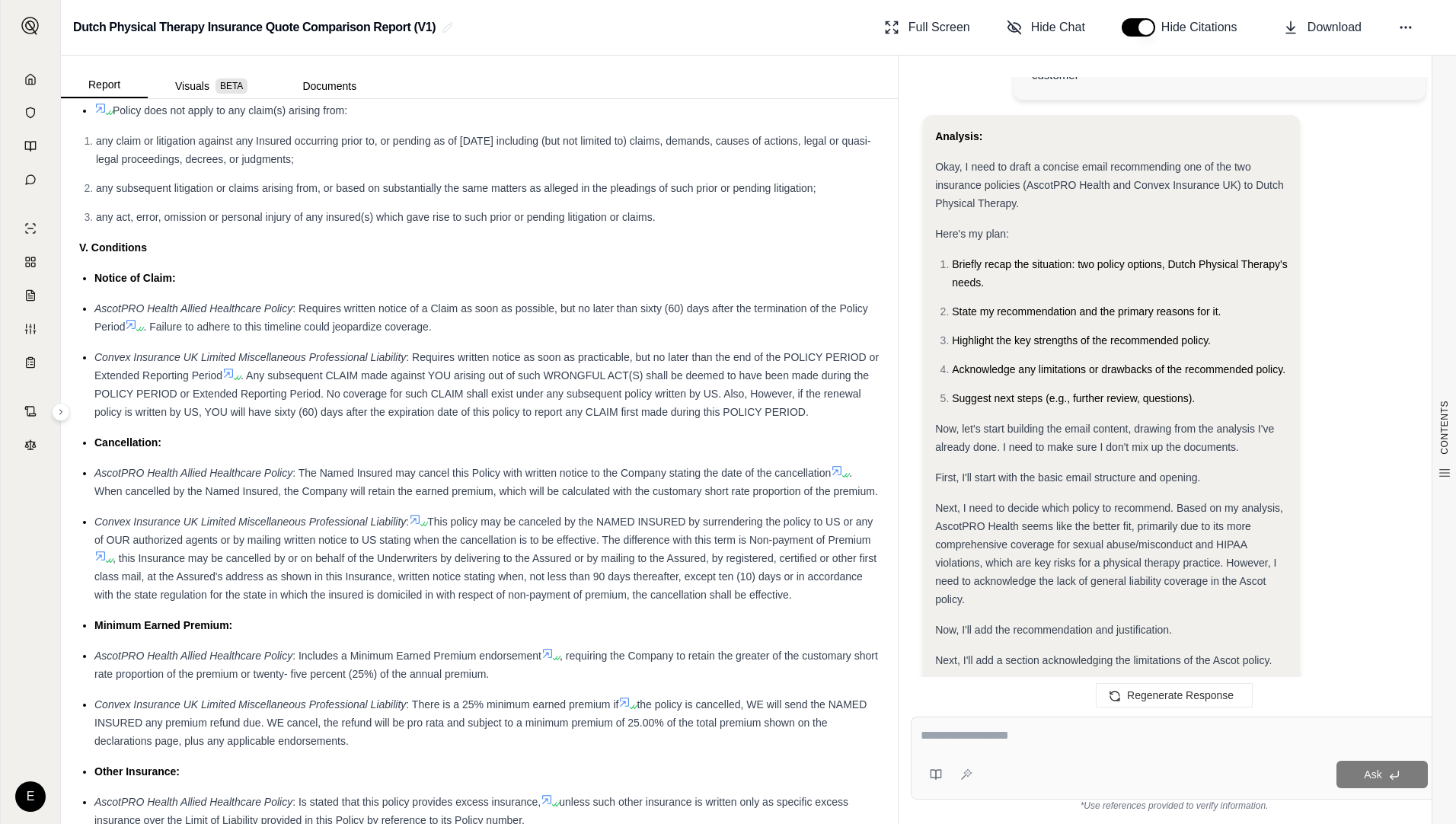
scroll to position [492, 0]
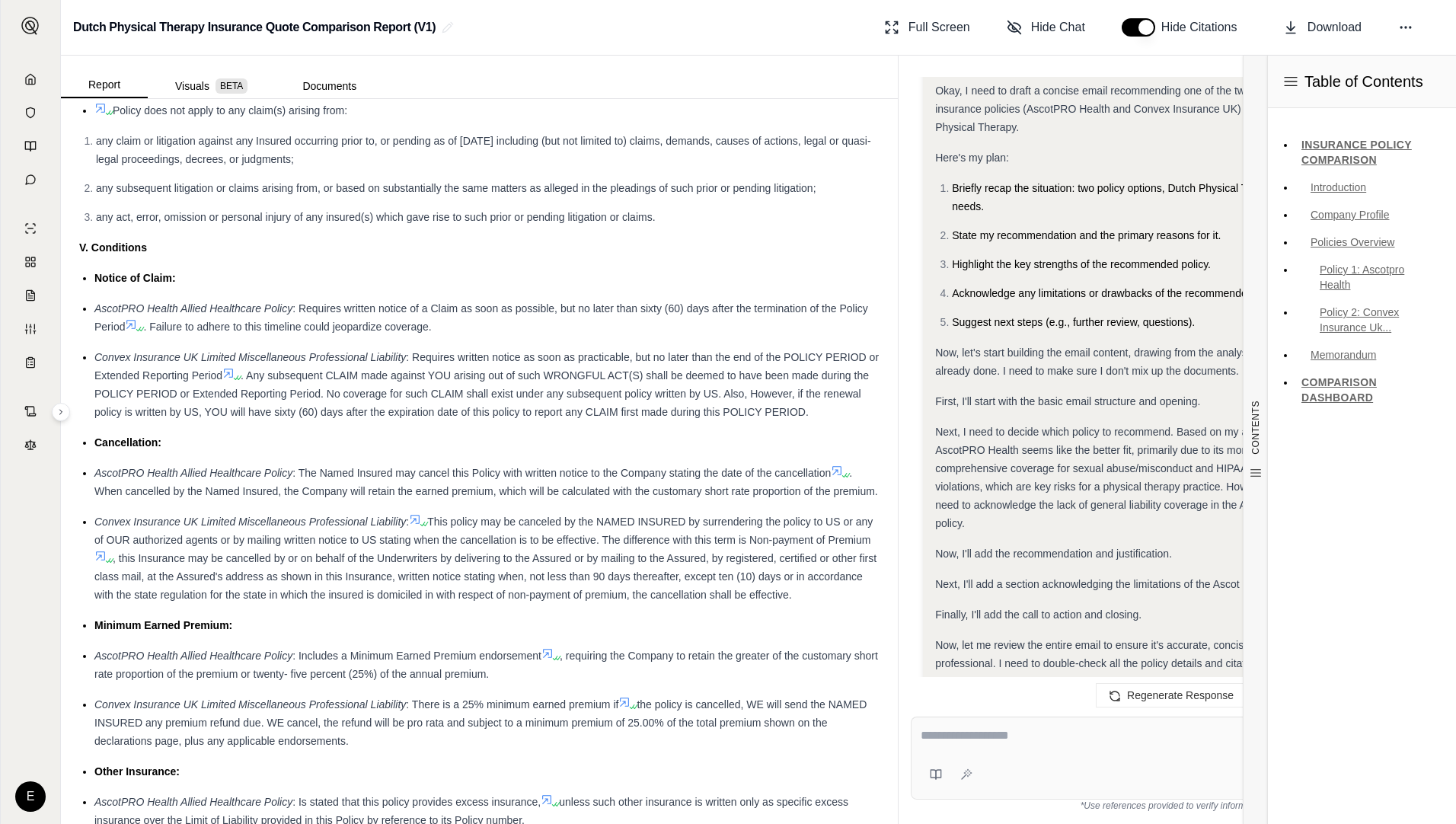
click at [1018, 555] on span "Now, I'll add the recommendation and justification." at bounding box center [1053, 554] width 237 height 12
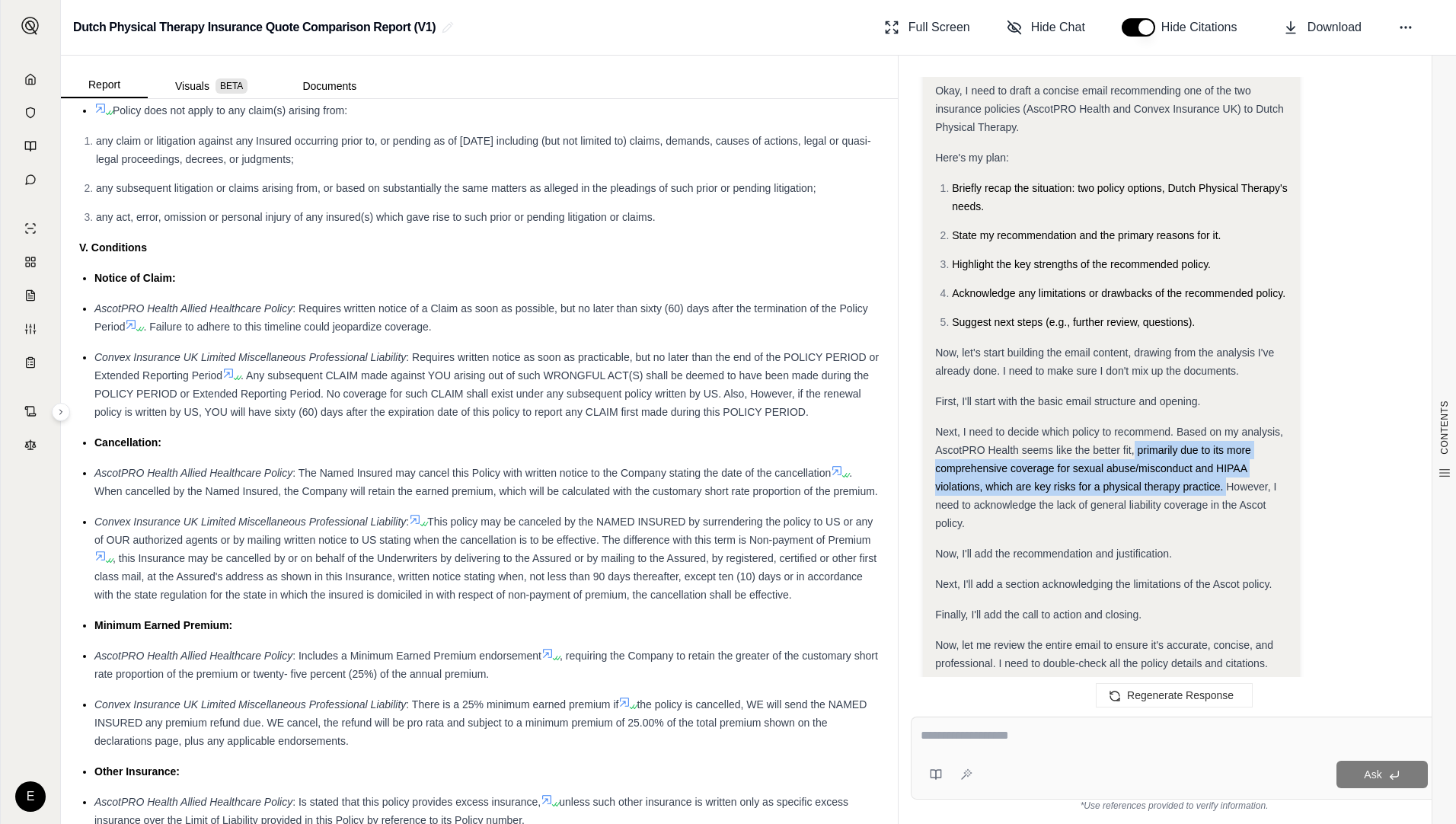
drag, startPoint x: 1135, startPoint y: 448, endPoint x: 1227, endPoint y: 483, distance: 98.4
click at [1162, 483] on span "Next, I need to decide which policy to recommend. Based on my analysis, AscotPR…" at bounding box center [1109, 477] width 348 height 103
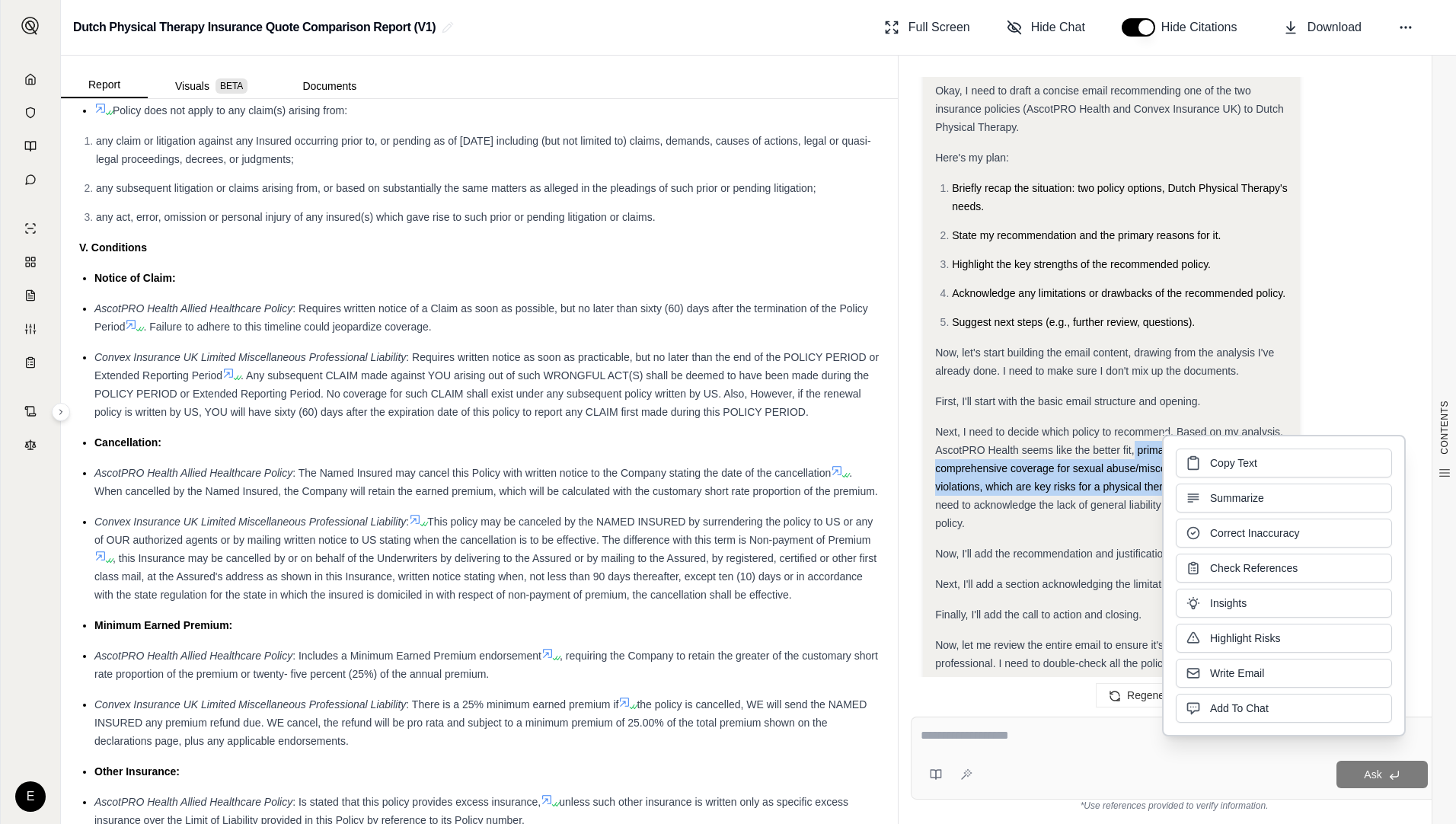
drag, startPoint x: 1227, startPoint y: 483, endPoint x: 1213, endPoint y: 471, distance: 18.4
click at [1162, 471] on button "Copy Text" at bounding box center [1284, 462] width 217 height 29
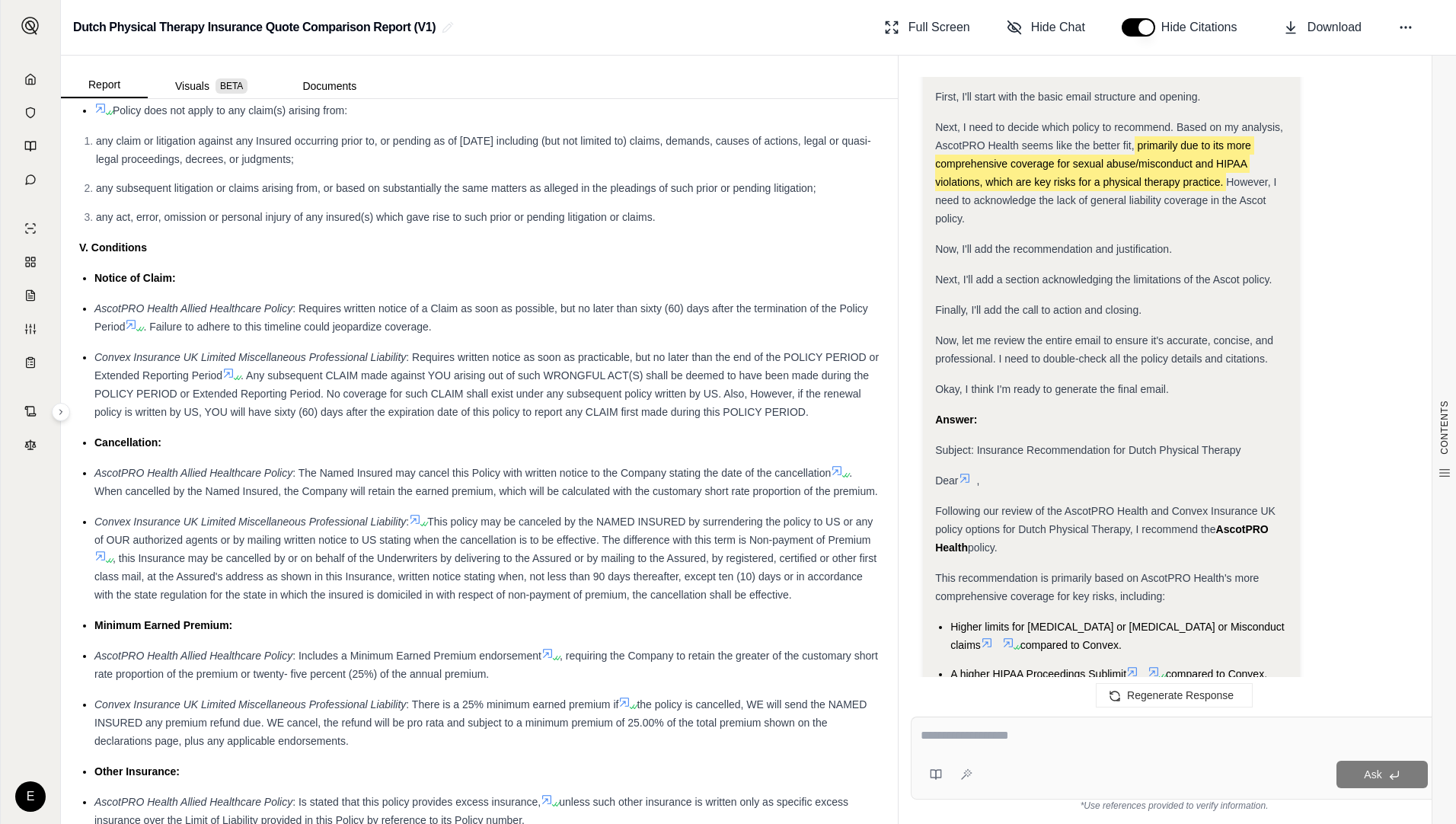
scroll to position [873, 0]
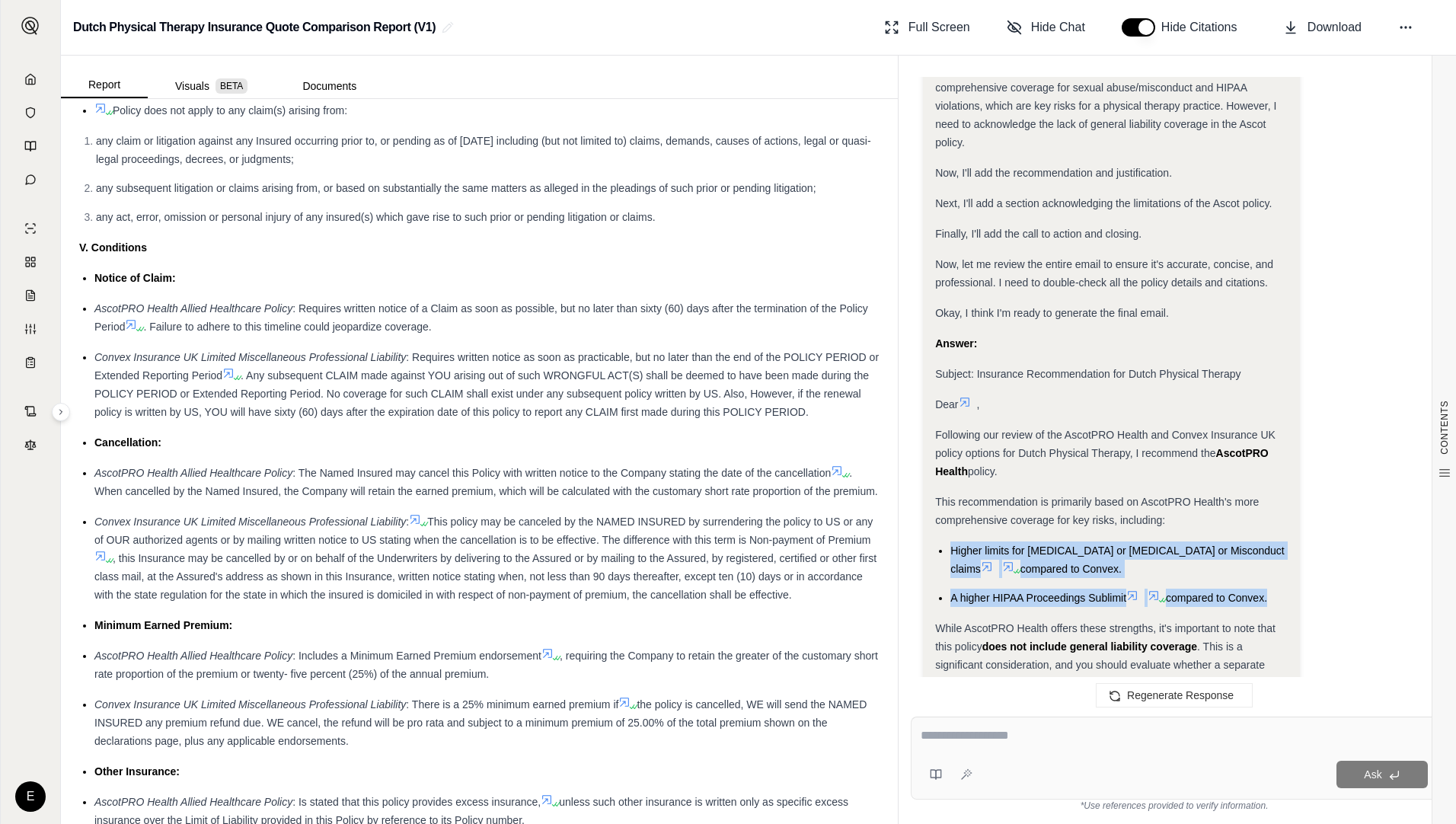
drag, startPoint x: 955, startPoint y: 546, endPoint x: 1271, endPoint y: 597, distance: 320.1
click at [1162, 597] on ul "Higher limits for [MEDICAL_DATA] or [MEDICAL_DATA] or Misconduct claims compare…" at bounding box center [1111, 574] width 352 height 65
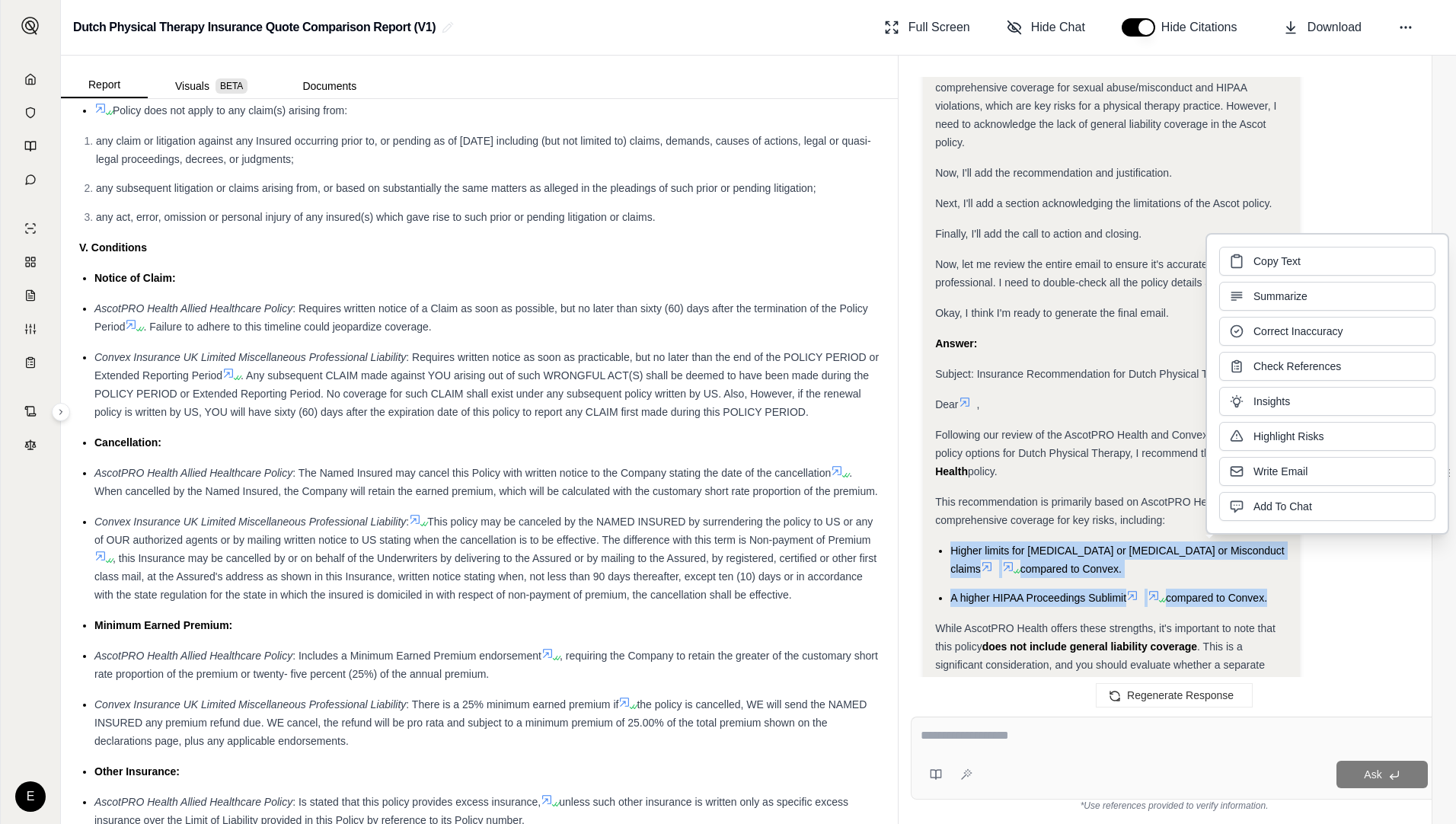
click at [1162, 258] on span "Copy Text" at bounding box center [1277, 261] width 47 height 16
